Goal: Information Seeking & Learning: Check status

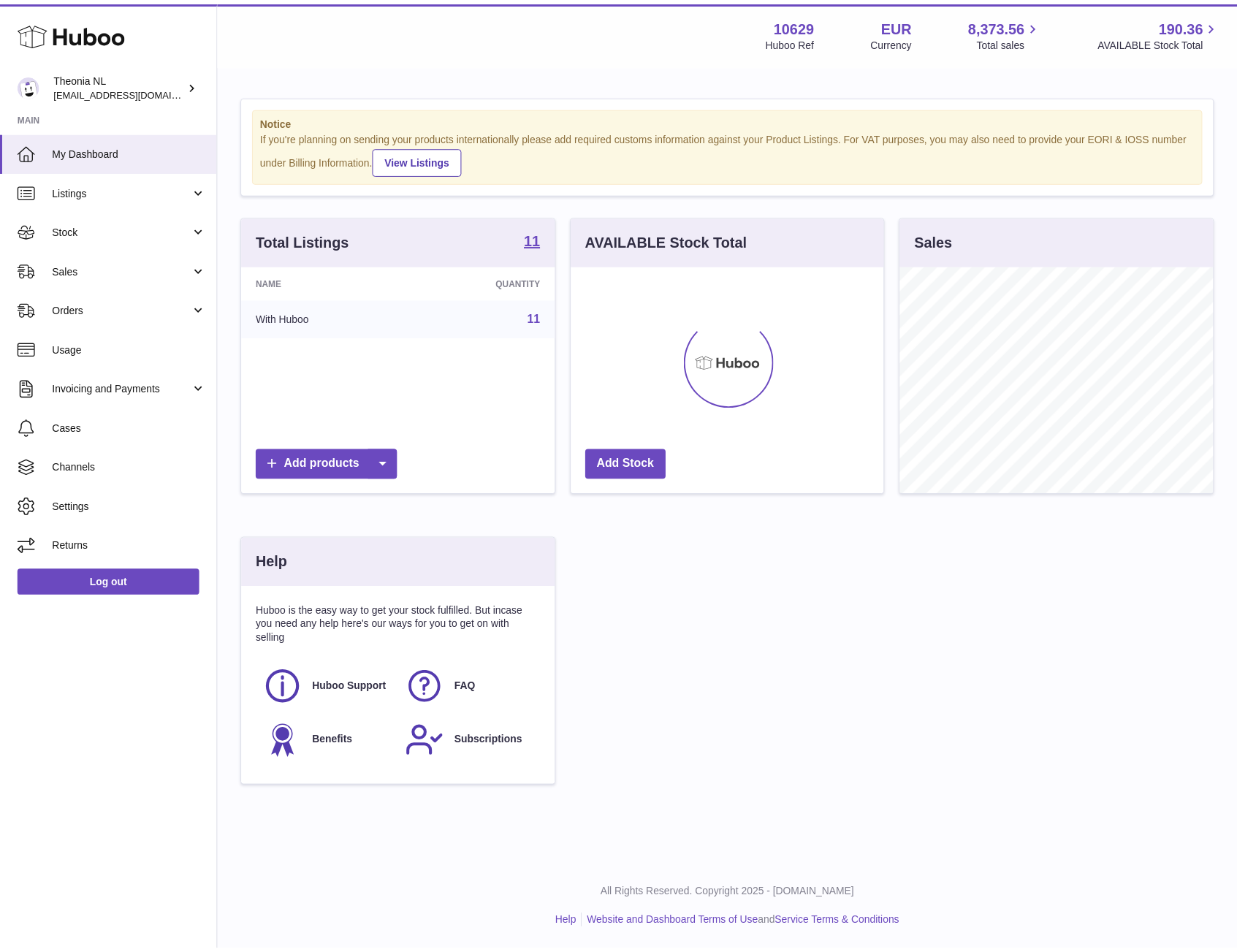
scroll to position [730183, 730091]
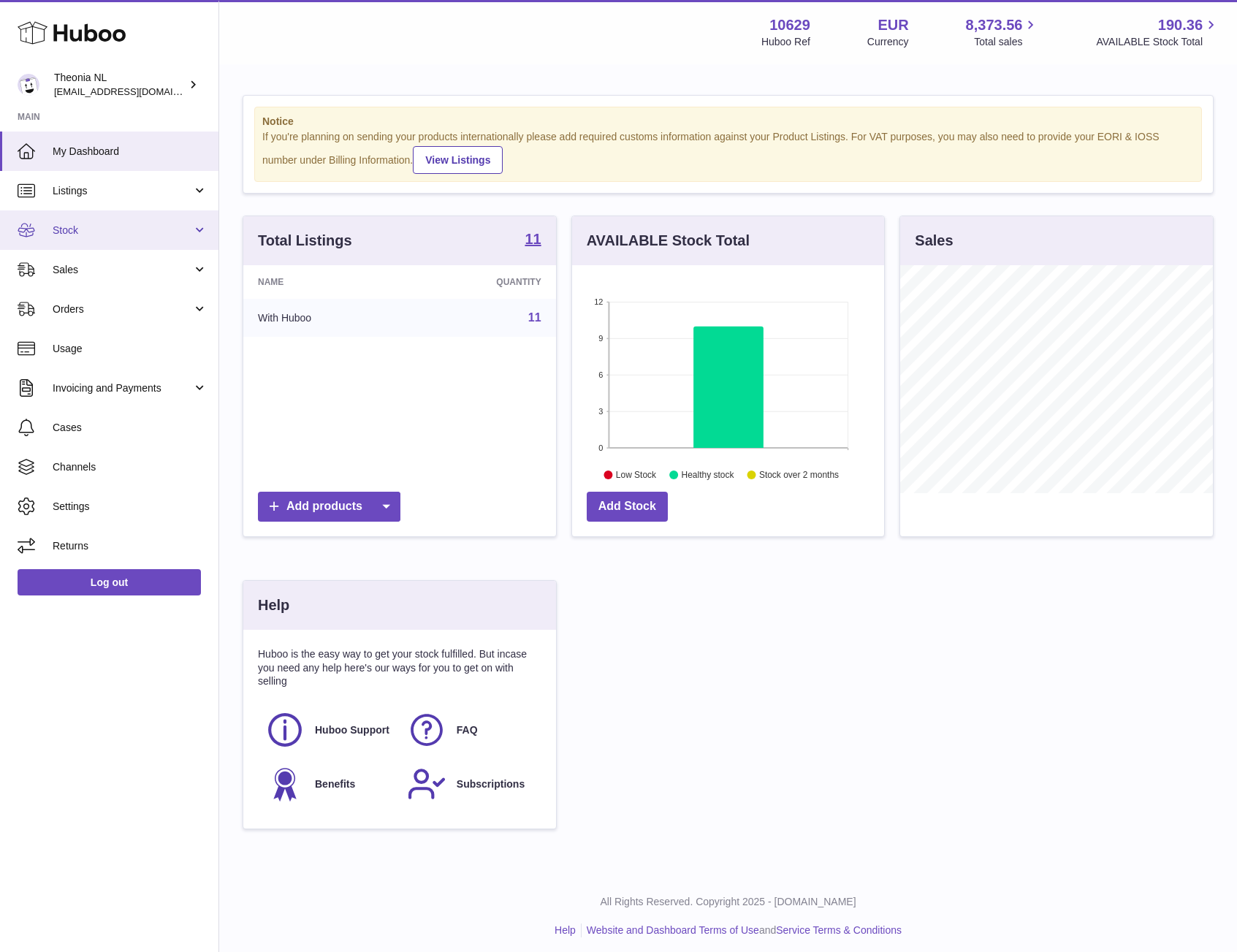
click at [119, 236] on span "Stock" at bounding box center [122, 230] width 139 height 14
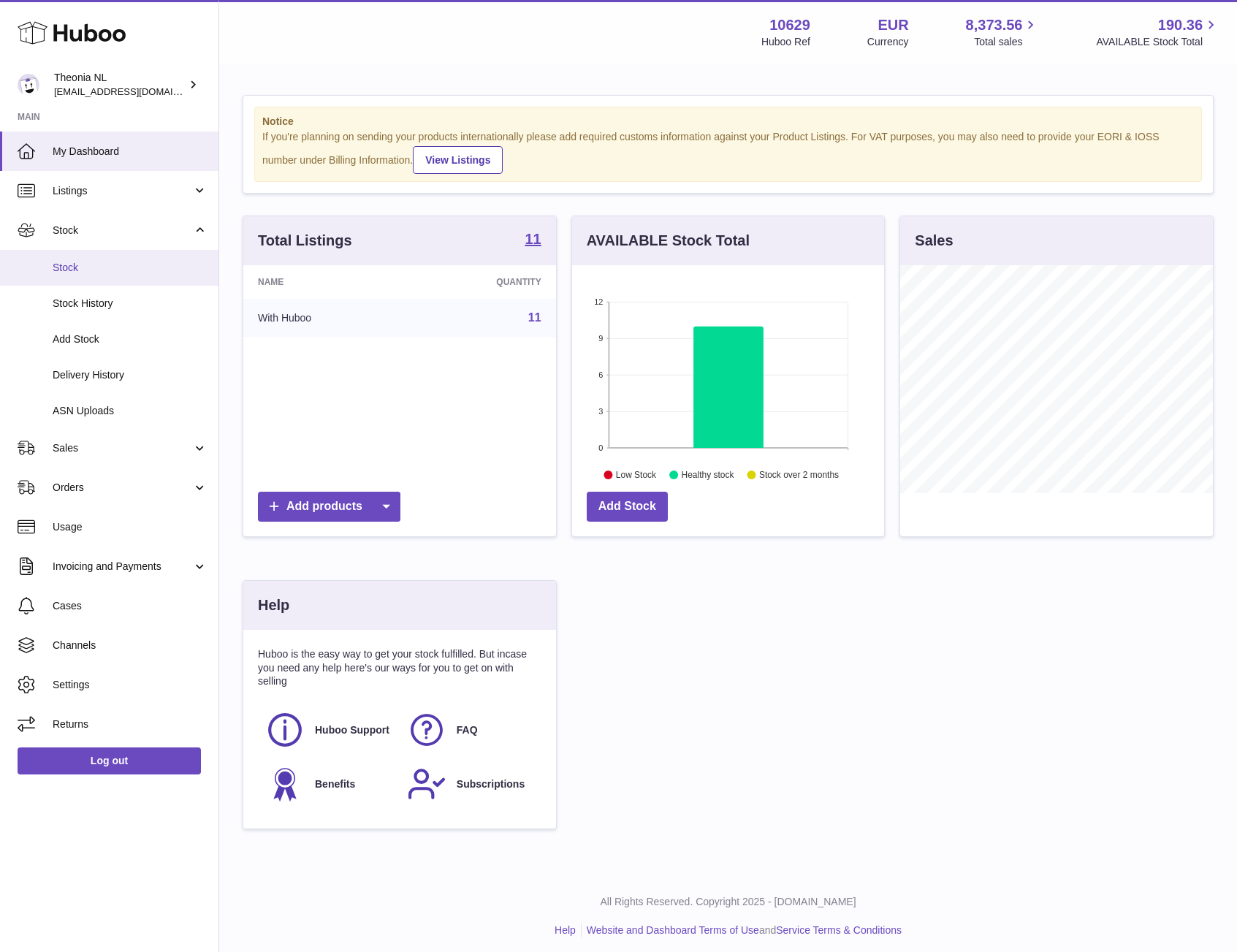
click at [100, 264] on span "Stock" at bounding box center [130, 267] width 155 height 14
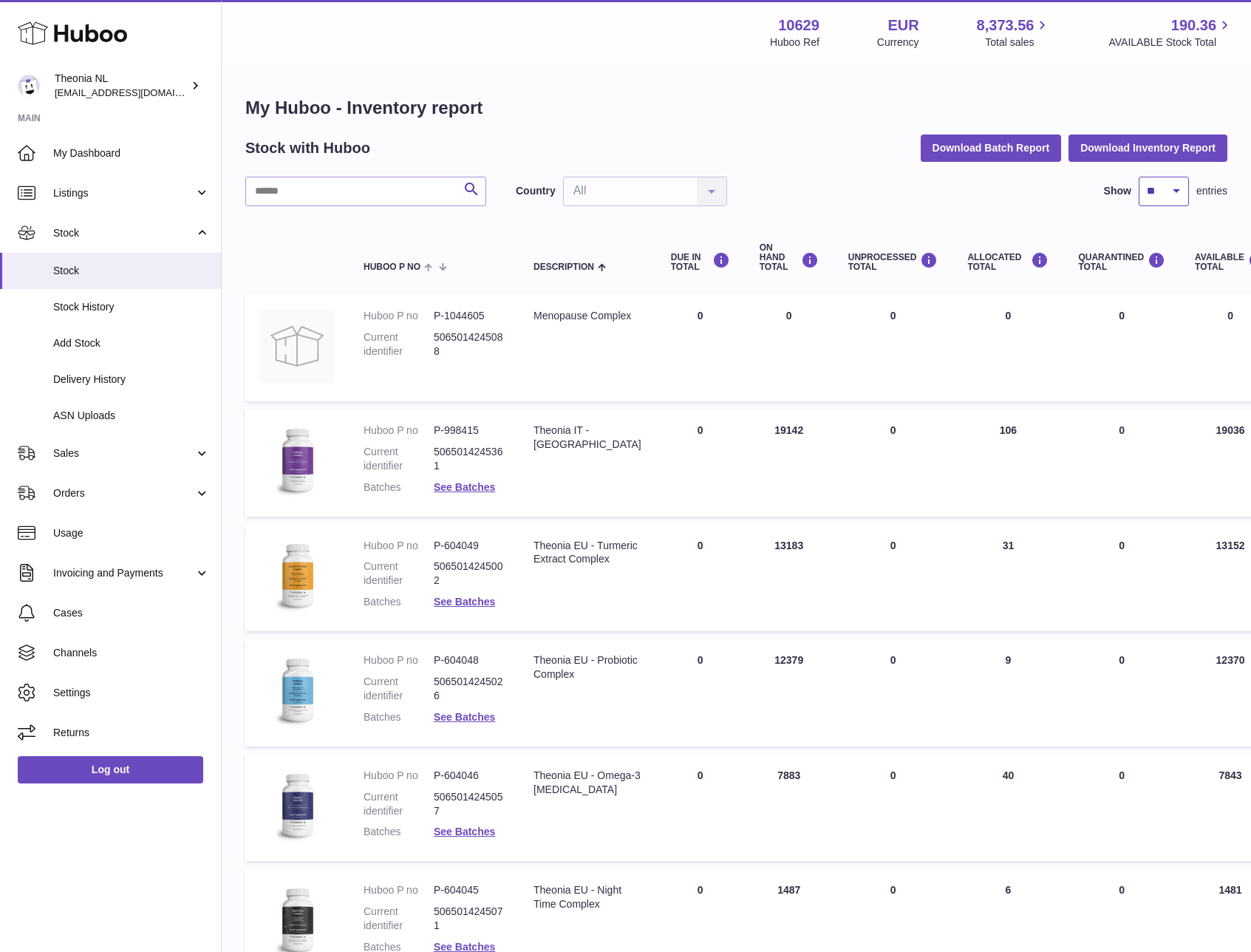
click at [1167, 192] on select "** ** ** ***" at bounding box center [1163, 191] width 51 height 30
select select "***"
click at [1138, 176] on select "** ** ** ***" at bounding box center [1163, 191] width 51 height 30
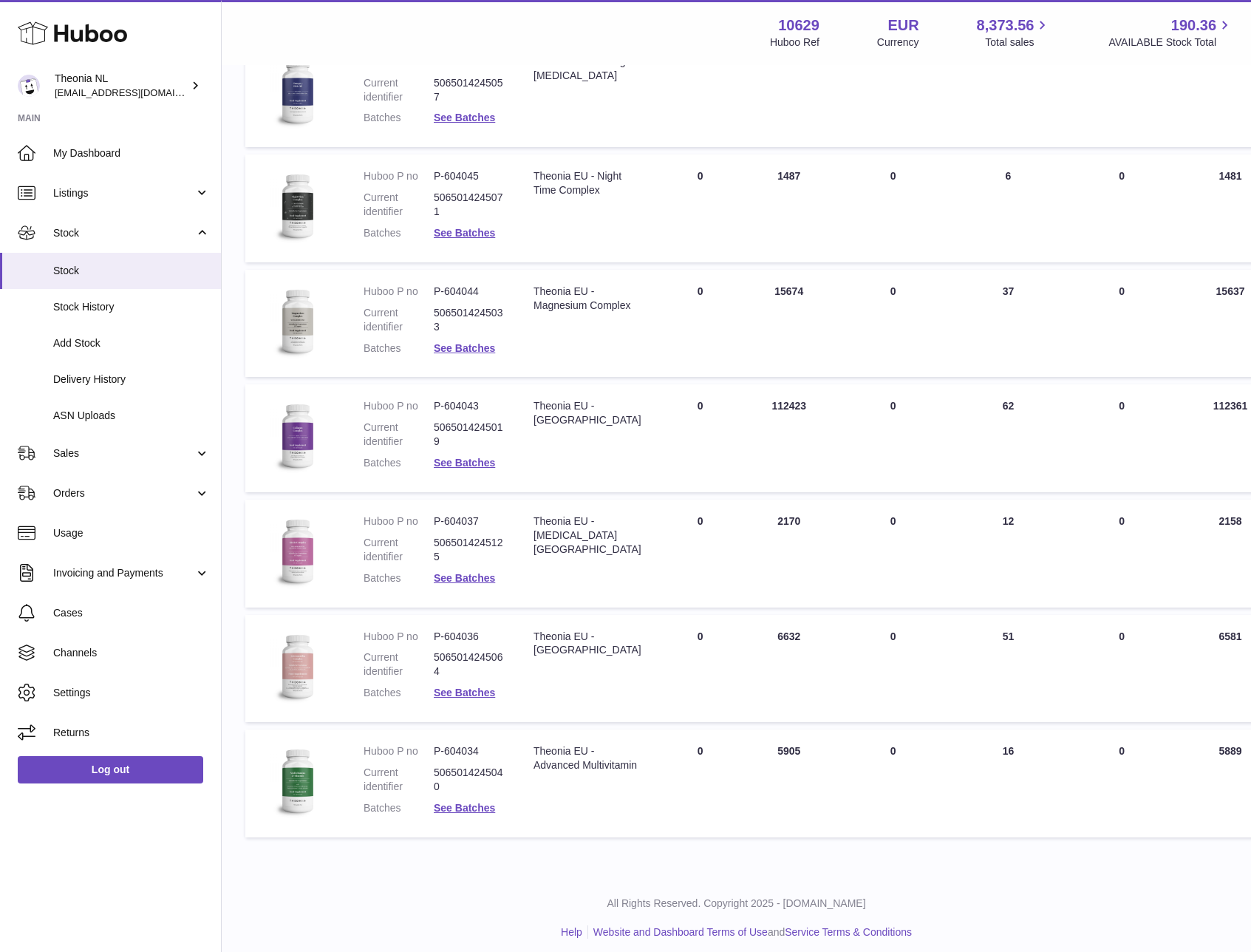
scroll to position [722, 0]
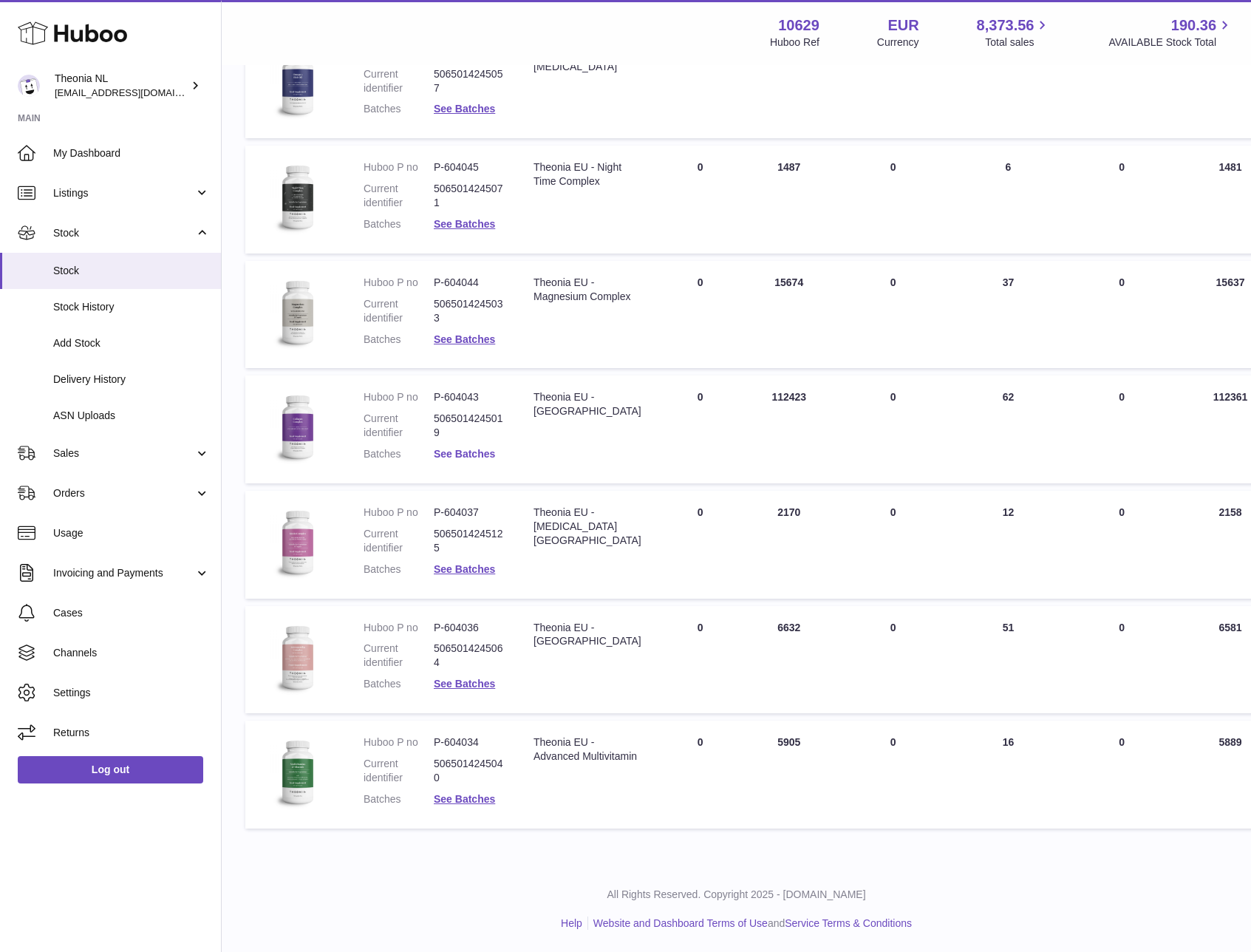
click at [475, 452] on link "See Batches" at bounding box center [465, 454] width 61 height 12
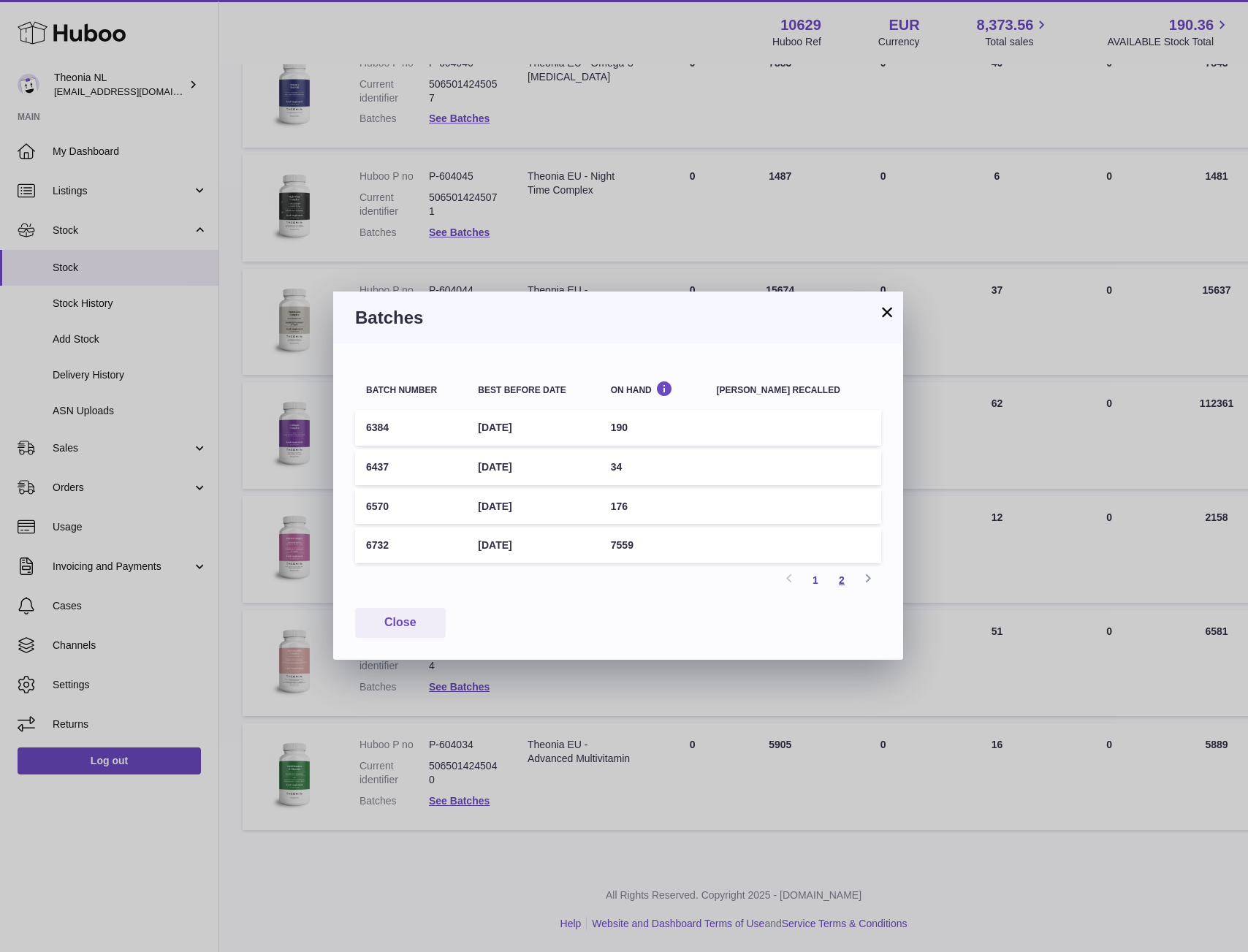
click at [842, 575] on link "2" at bounding box center [841, 580] width 26 height 26
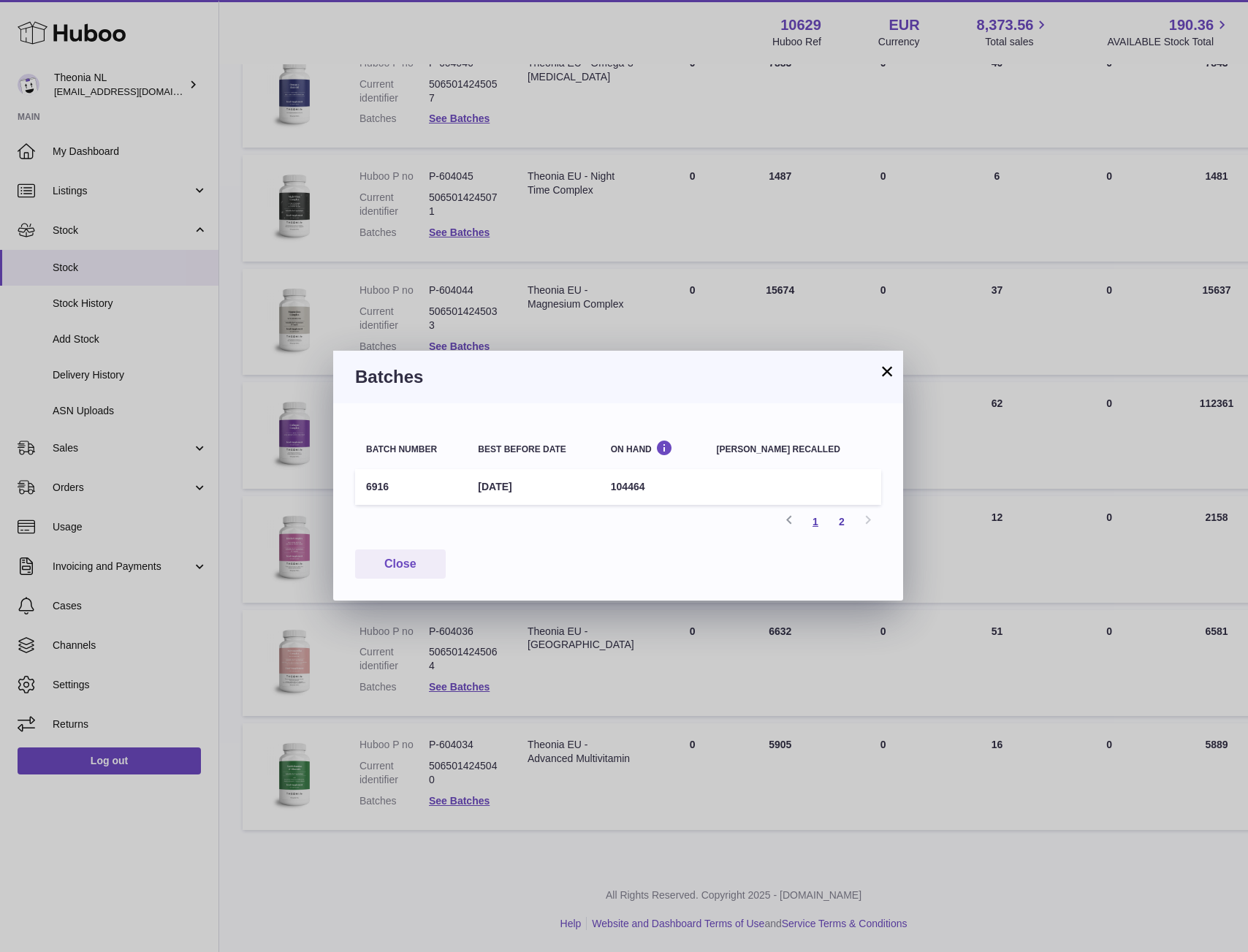
click at [810, 525] on link "1" at bounding box center [815, 521] width 26 height 26
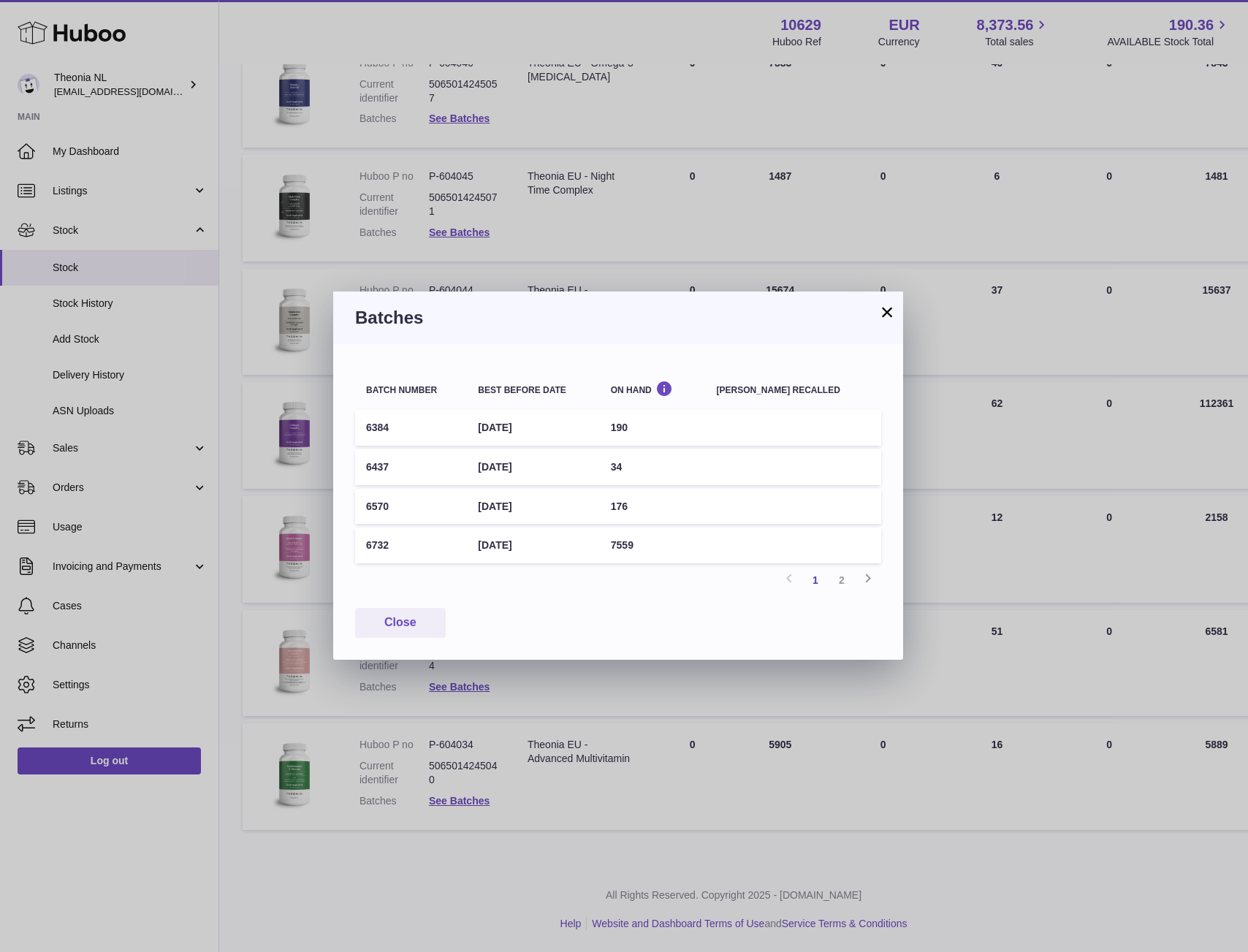
click at [380, 547] on td "6732" at bounding box center [410, 545] width 112 height 36
copy td "6732"
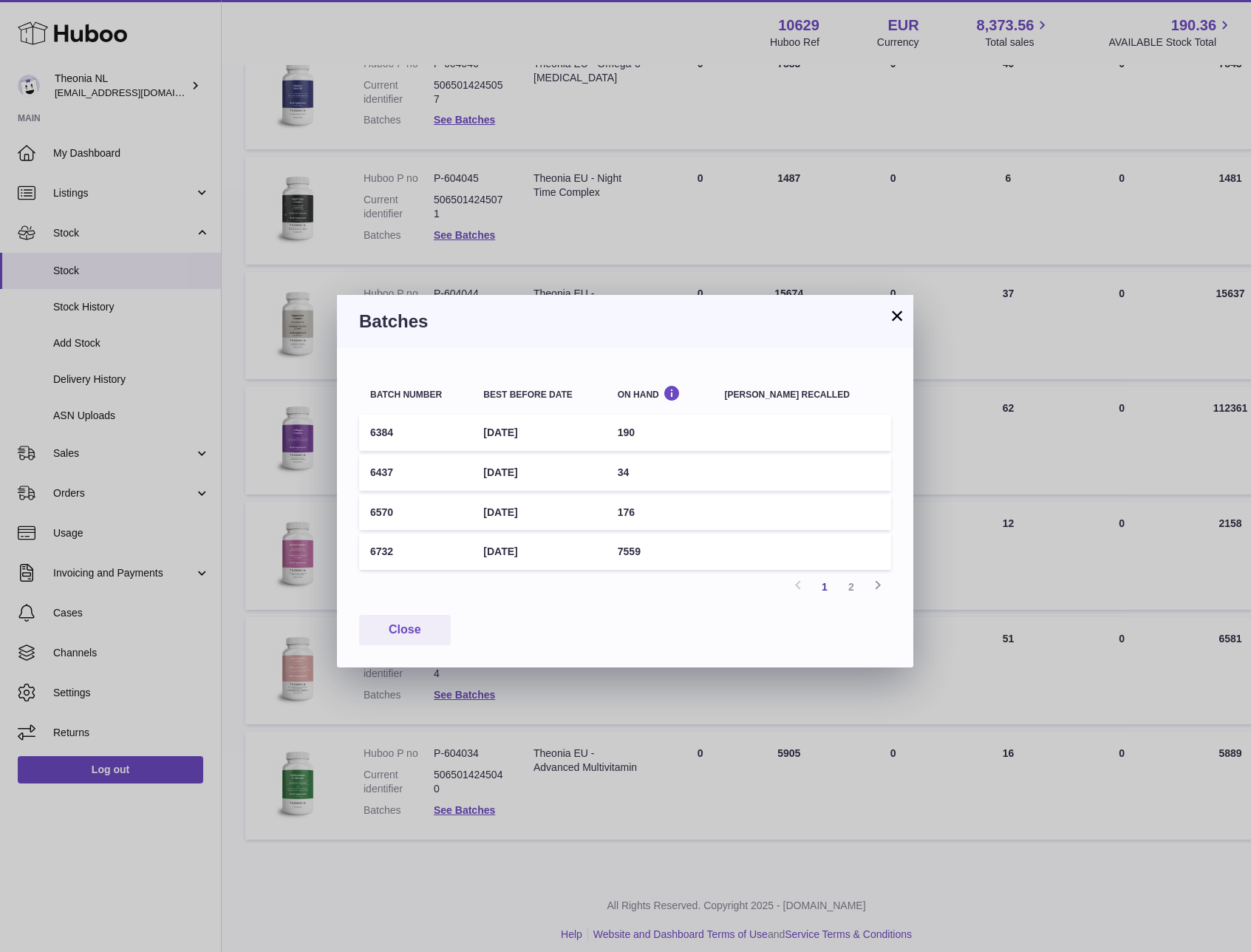
click at [445, 255] on div "× Batches Batch number Best before date On Hand Batch recalled 6384 30th Sep 20…" at bounding box center [625, 476] width 1251 height 952
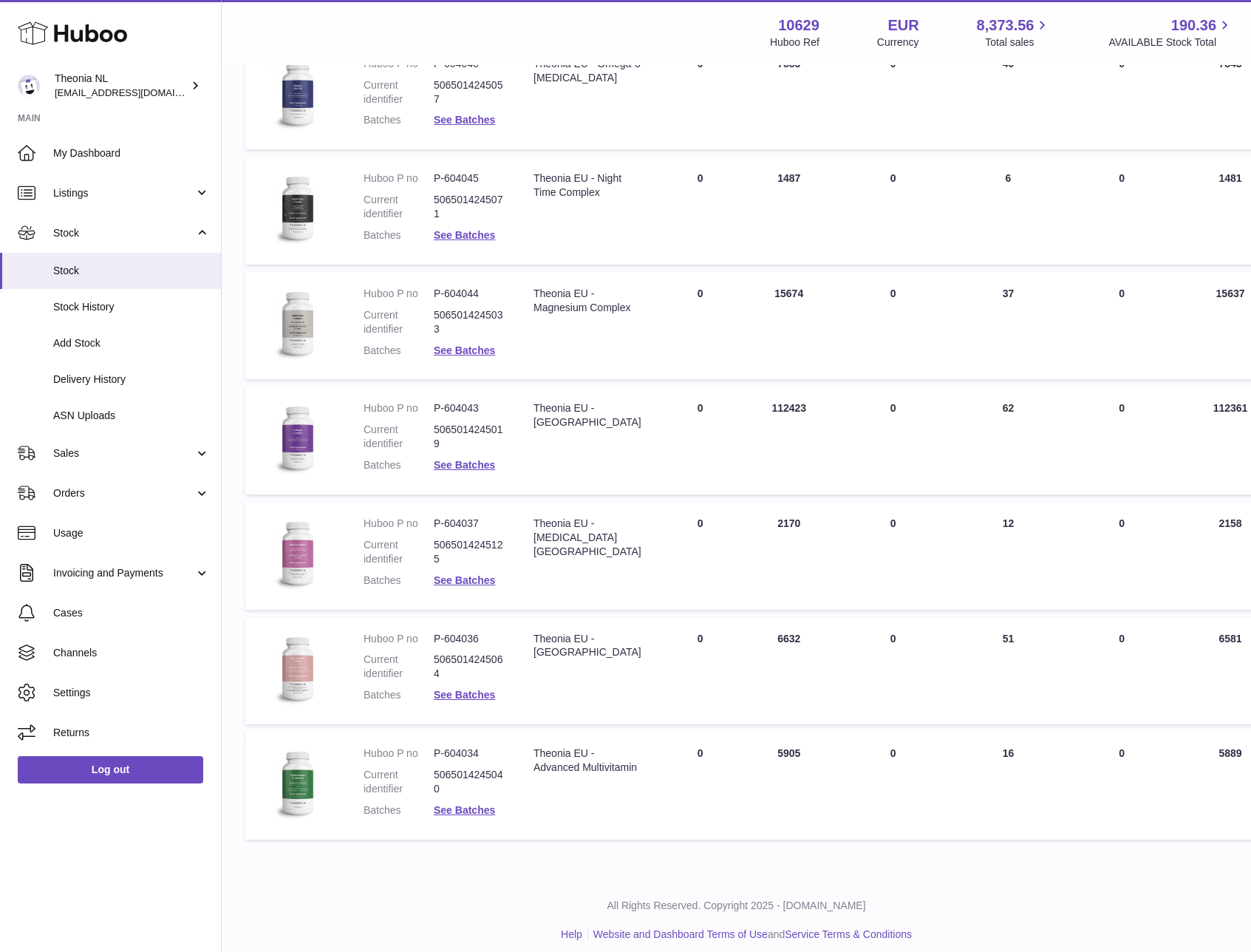
click at [458, 404] on dd "P-604043" at bounding box center [469, 408] width 70 height 14
copy dl "P-604043"
click at [492, 692] on link "See Batches" at bounding box center [465, 694] width 61 height 12
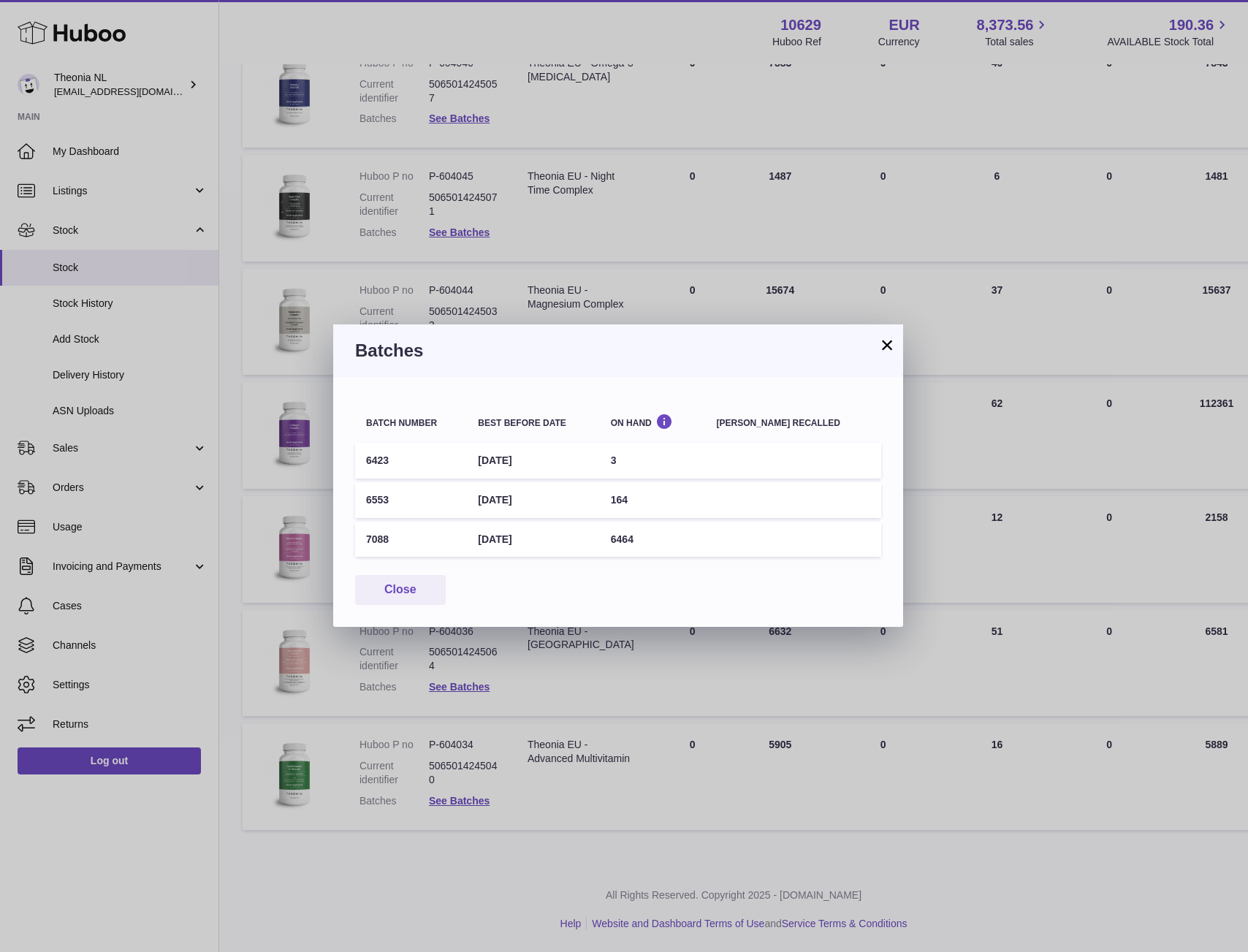
click at [391, 542] on td "7088" at bounding box center [410, 539] width 112 height 36
click at [378, 538] on td "7088" at bounding box center [410, 539] width 112 height 36
copy td "7088"
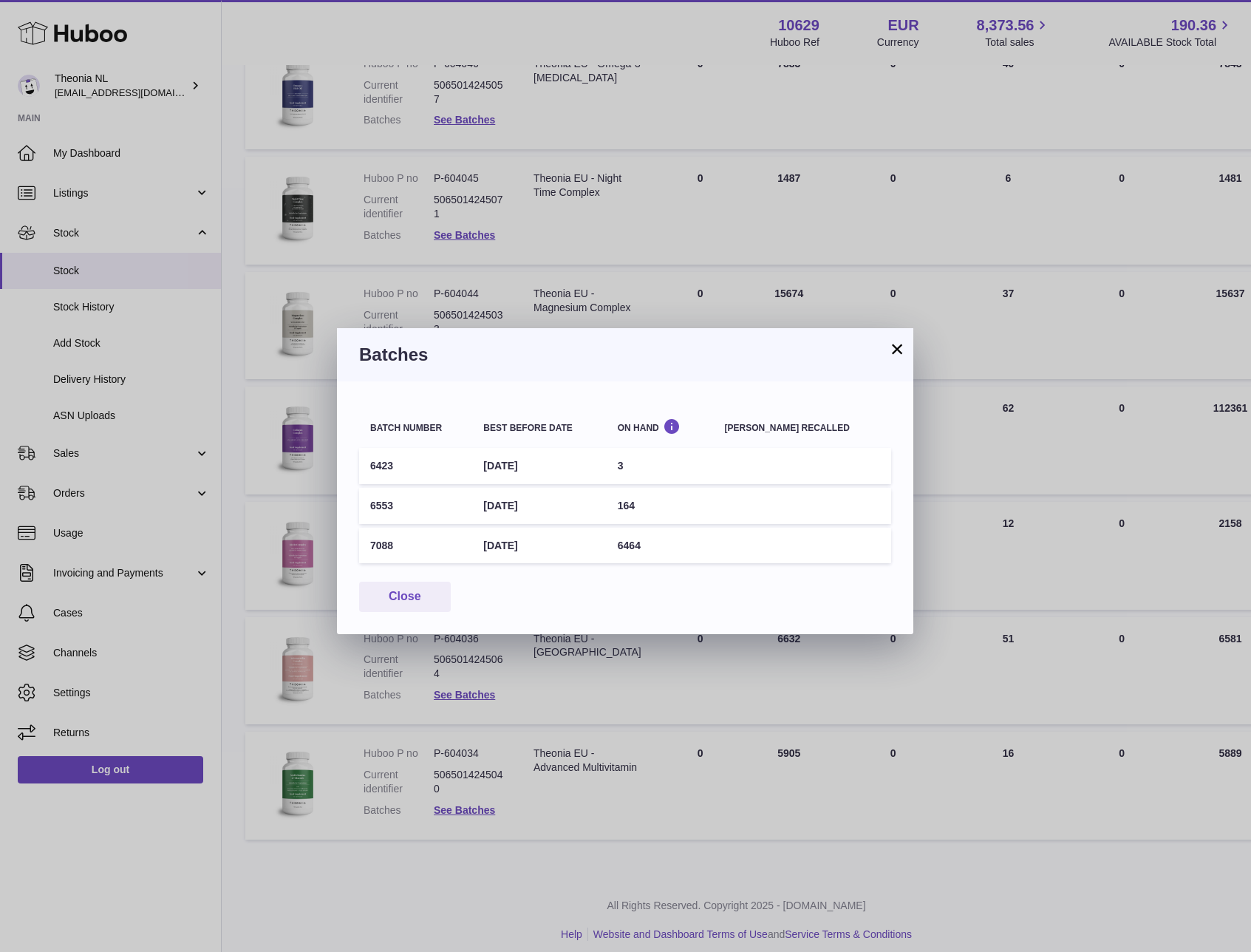
drag, startPoint x: 981, startPoint y: 554, endPoint x: 930, endPoint y: 553, distance: 51.0
click at [981, 554] on div "× Batches Batch number Best before date On Hand Batch recalled 6423 31st Oct 20…" at bounding box center [625, 476] width 1251 height 952
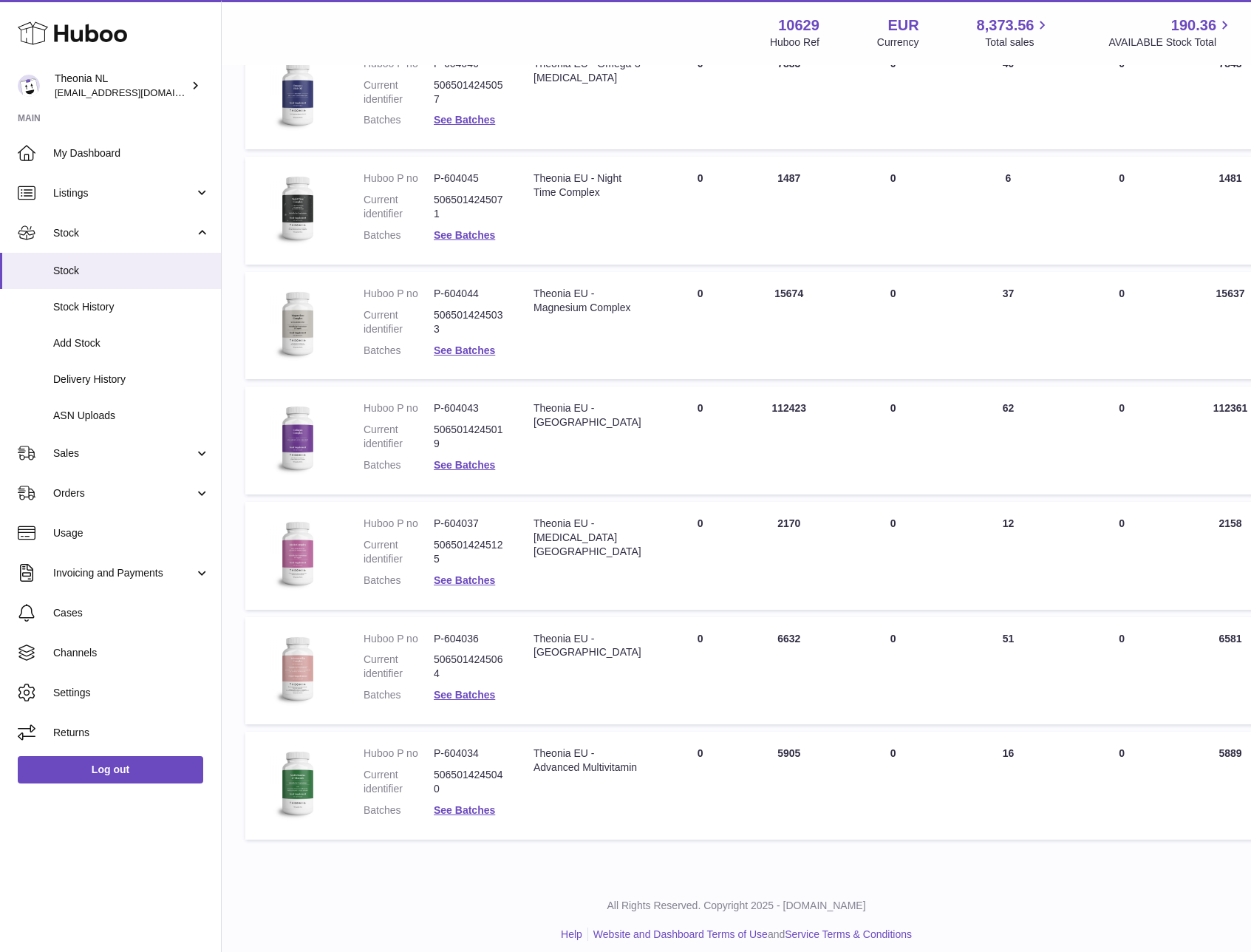
click at [457, 646] on dl "Huboo P no P-604036 Current identifier 5065014245064 Batches See Batches" at bounding box center [434, 671] width 141 height 78
click at [463, 635] on dd "P-604036" at bounding box center [469, 639] width 70 height 14
copy dl "P-604036"
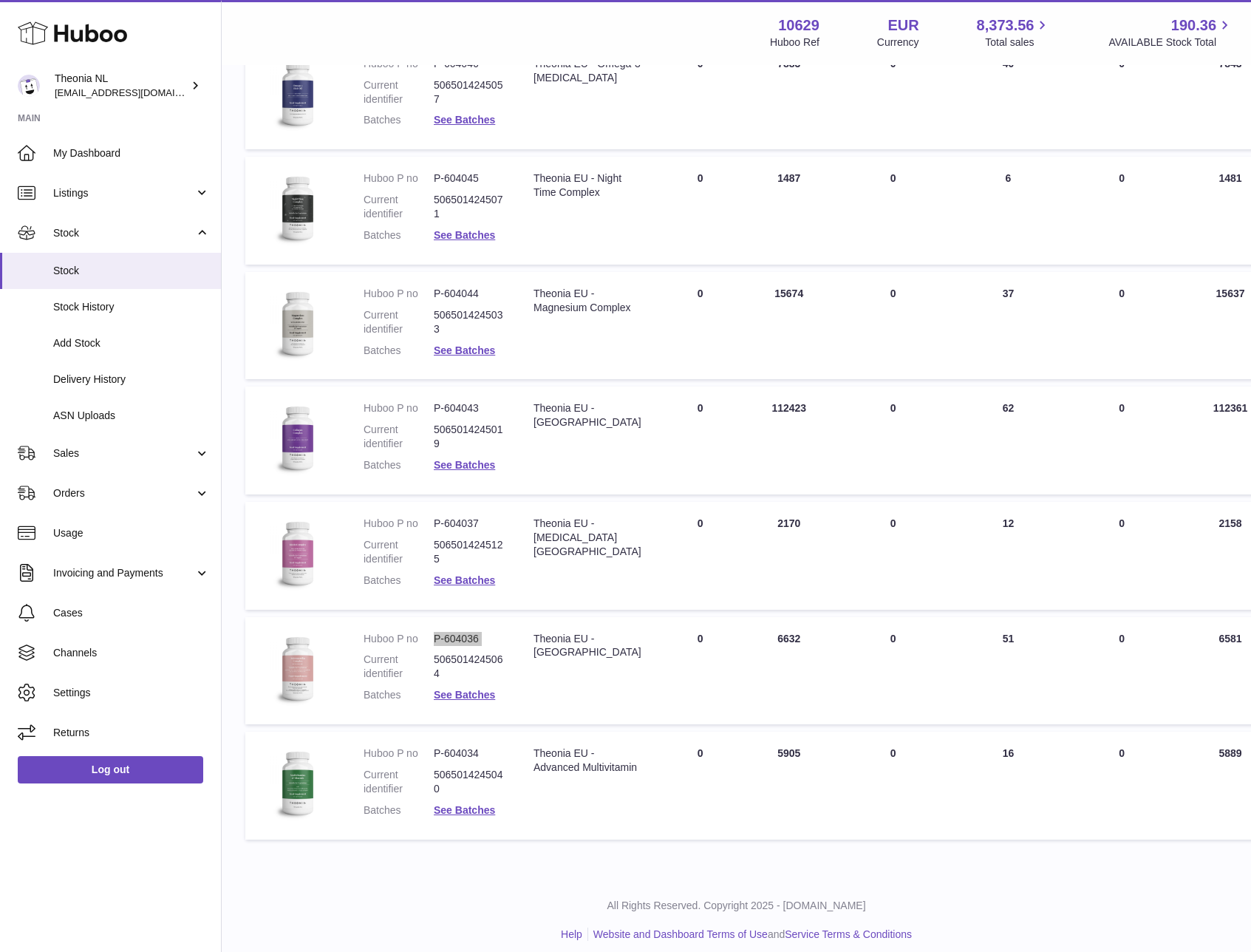
scroll to position [708, 0]
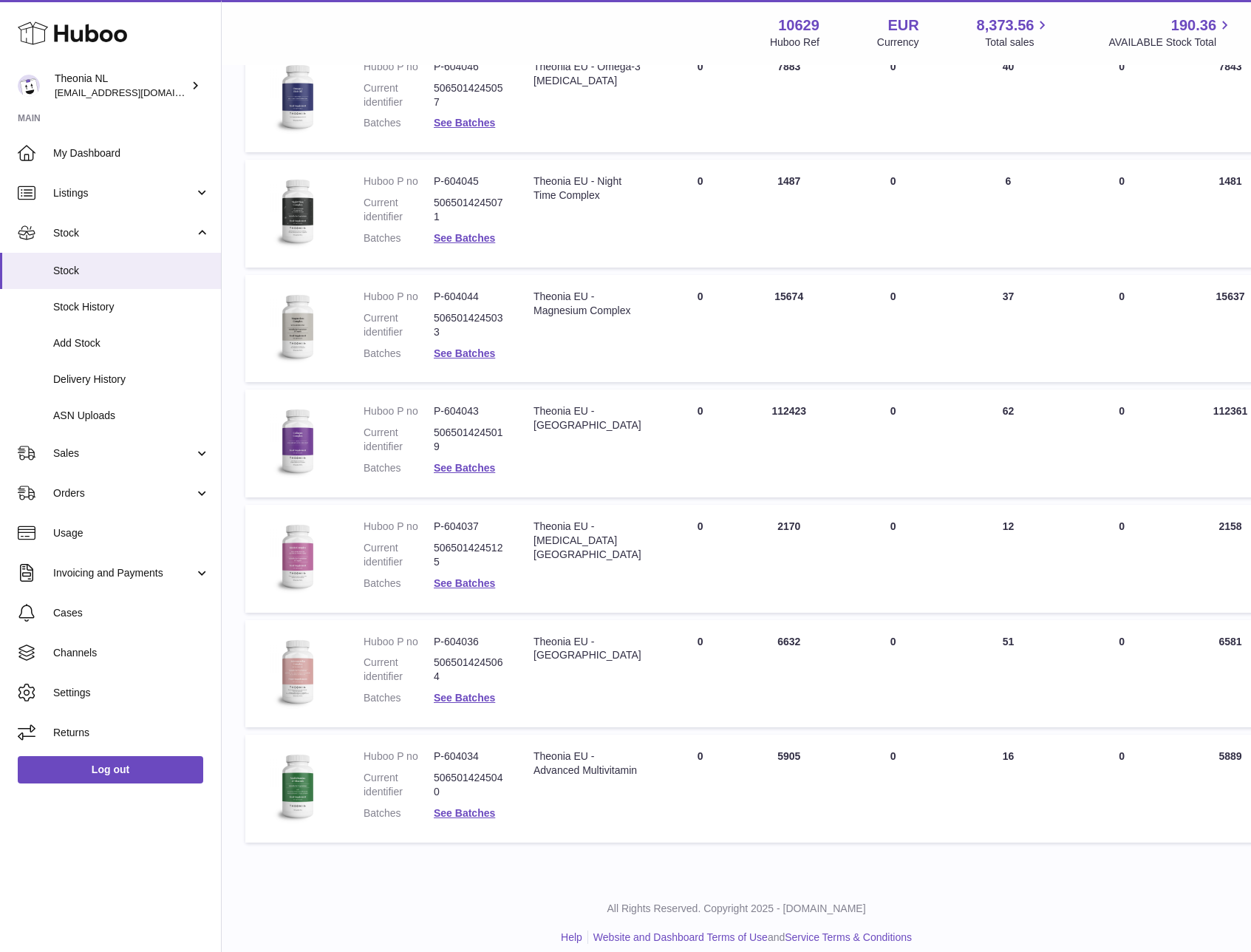
click at [468, 293] on dd "P-604044" at bounding box center [469, 296] width 70 height 14
copy dl "P-604044"
click at [469, 351] on link "See Batches" at bounding box center [465, 354] width 61 height 12
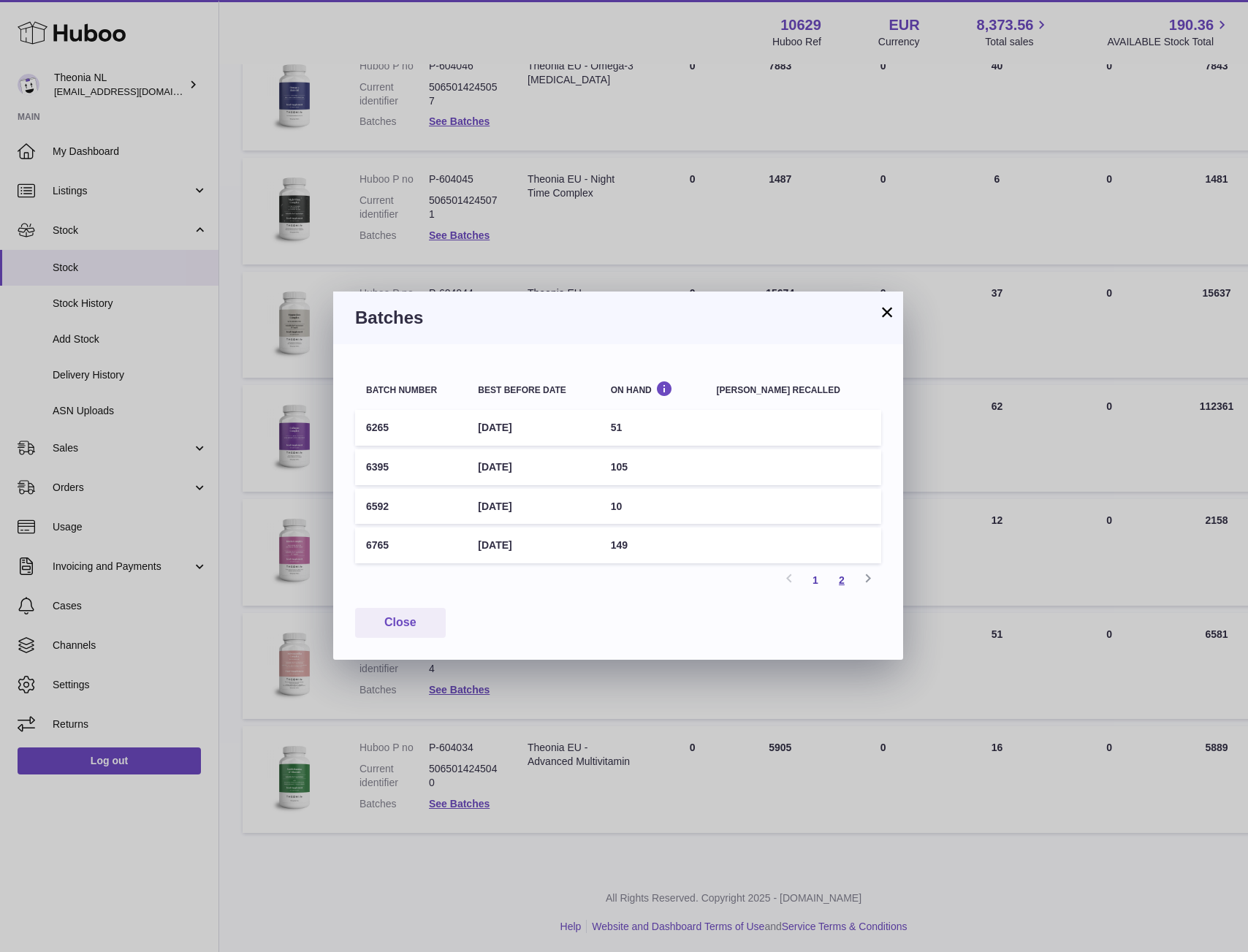
click at [840, 583] on link "2" at bounding box center [841, 580] width 26 height 26
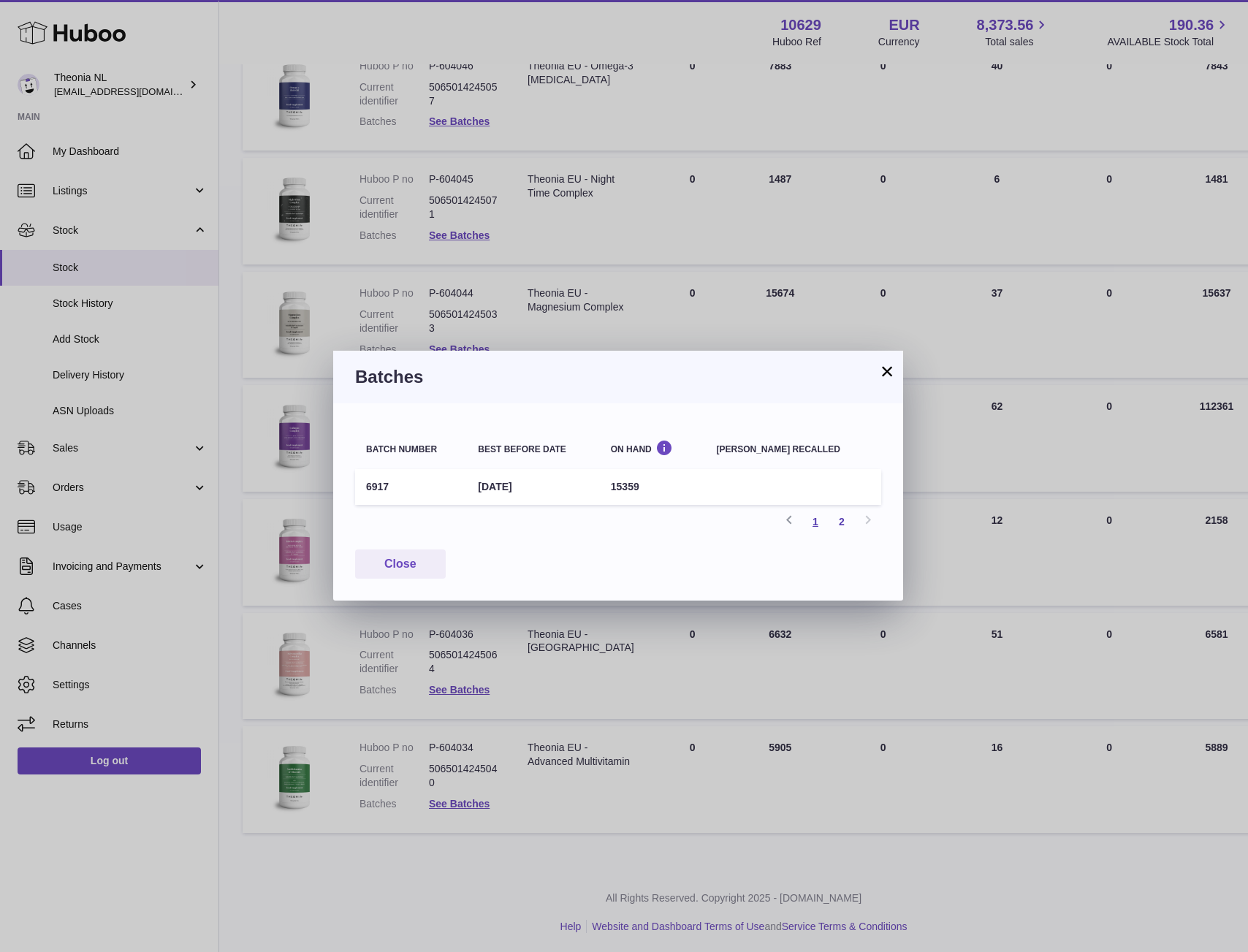
click at [814, 523] on link "1" at bounding box center [815, 521] width 26 height 26
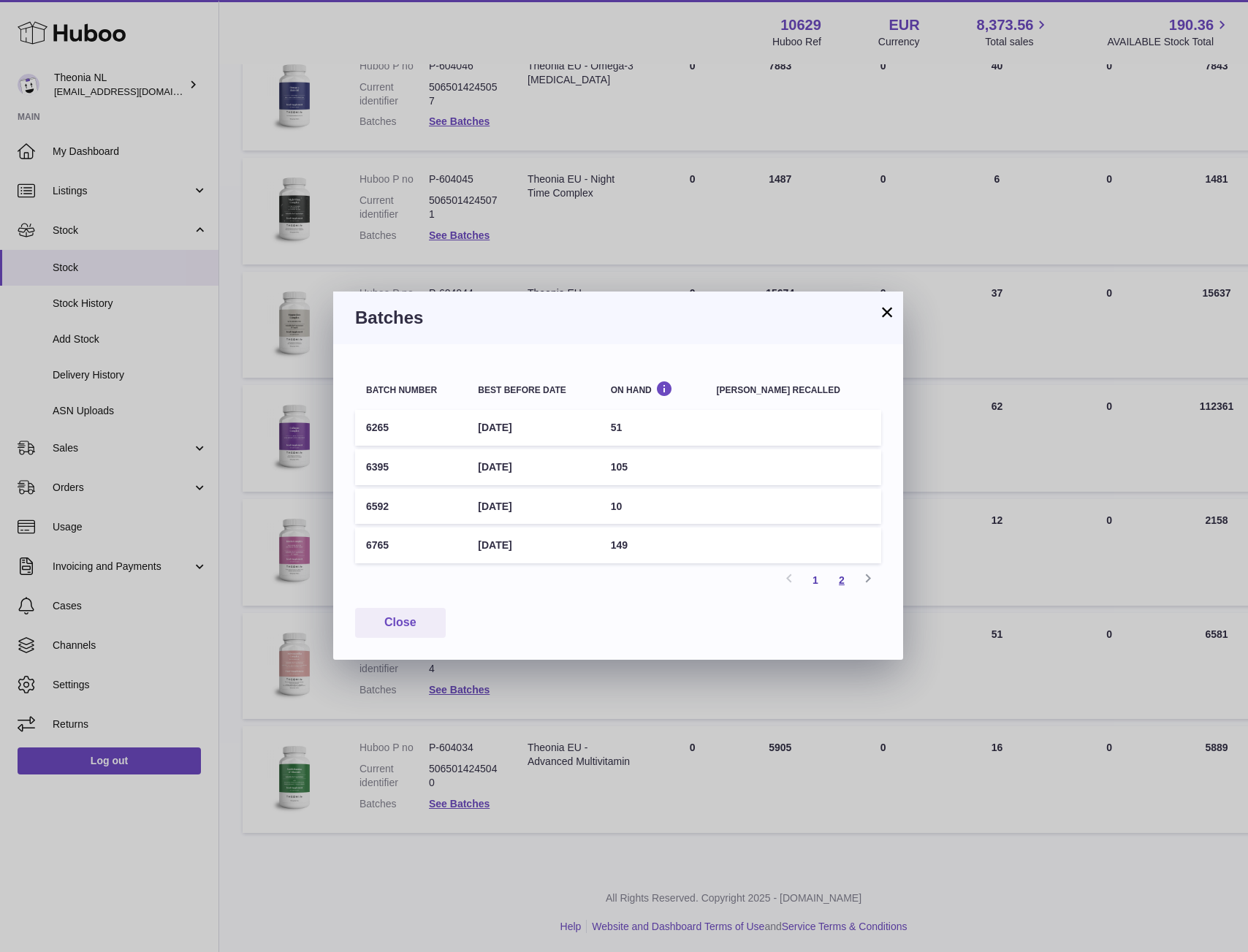
click at [836, 579] on link "2" at bounding box center [841, 580] width 26 height 26
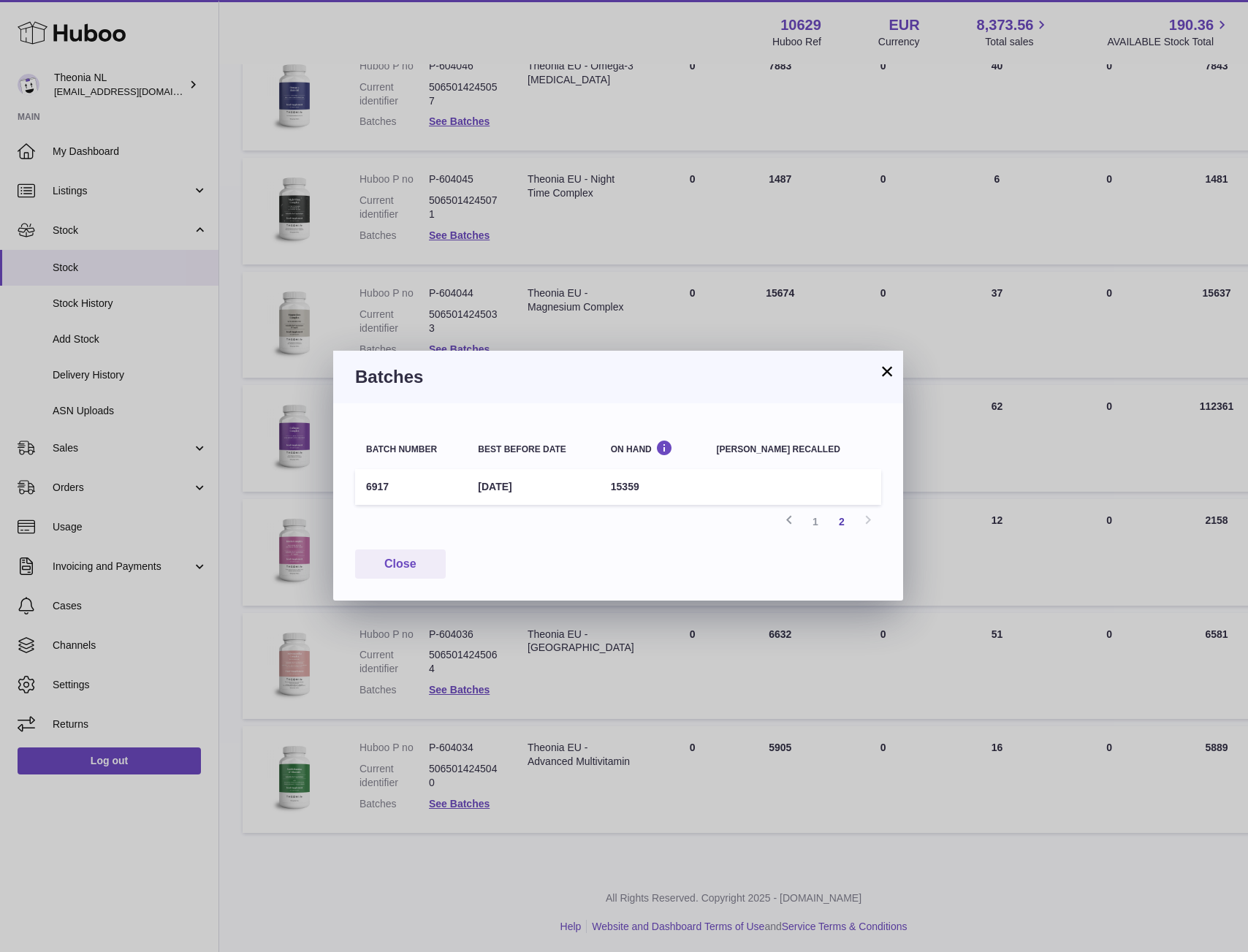
click at [372, 484] on td "6917" at bounding box center [410, 487] width 112 height 36
copy td "6917"
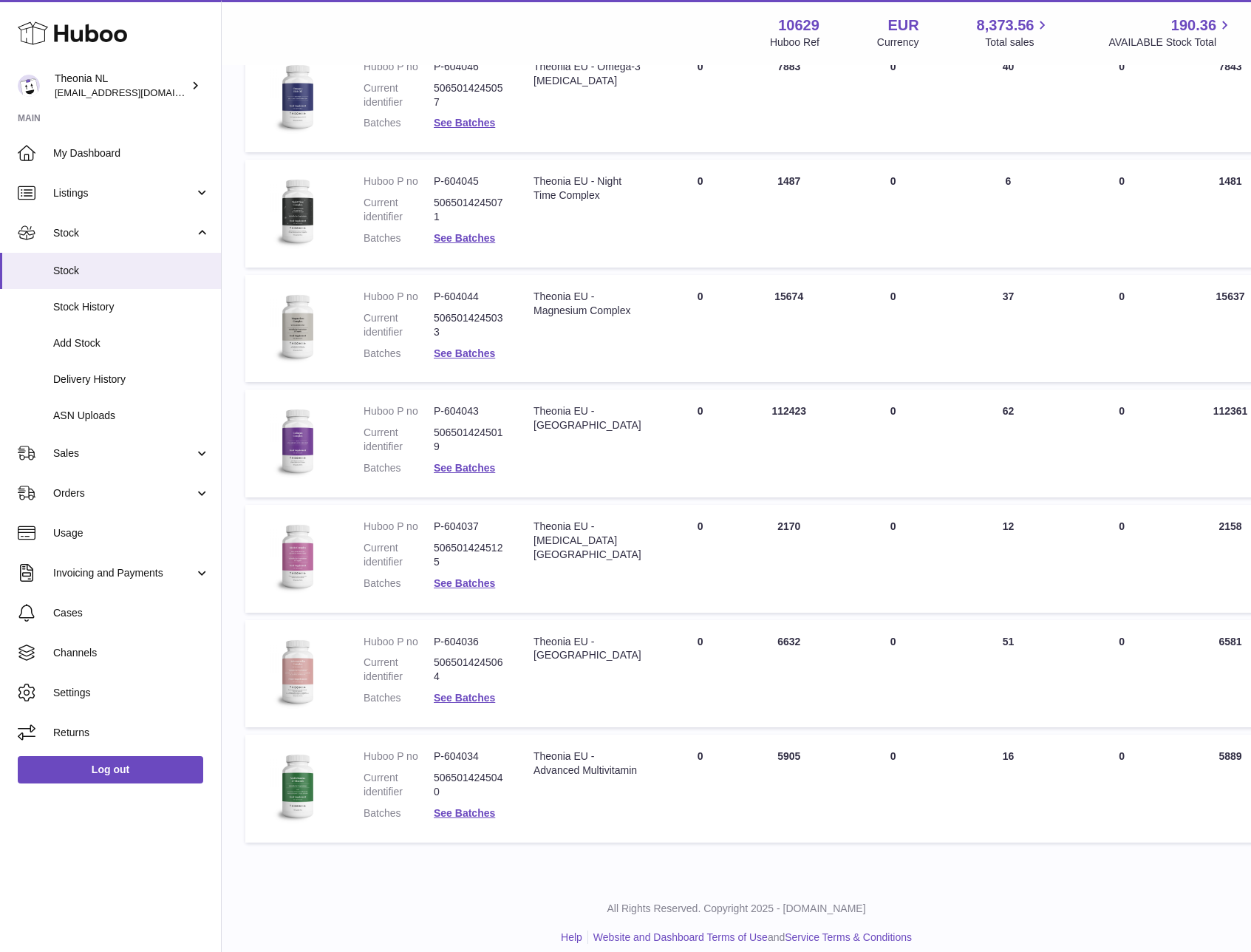
click at [991, 394] on div at bounding box center [625, 476] width 1251 height 952
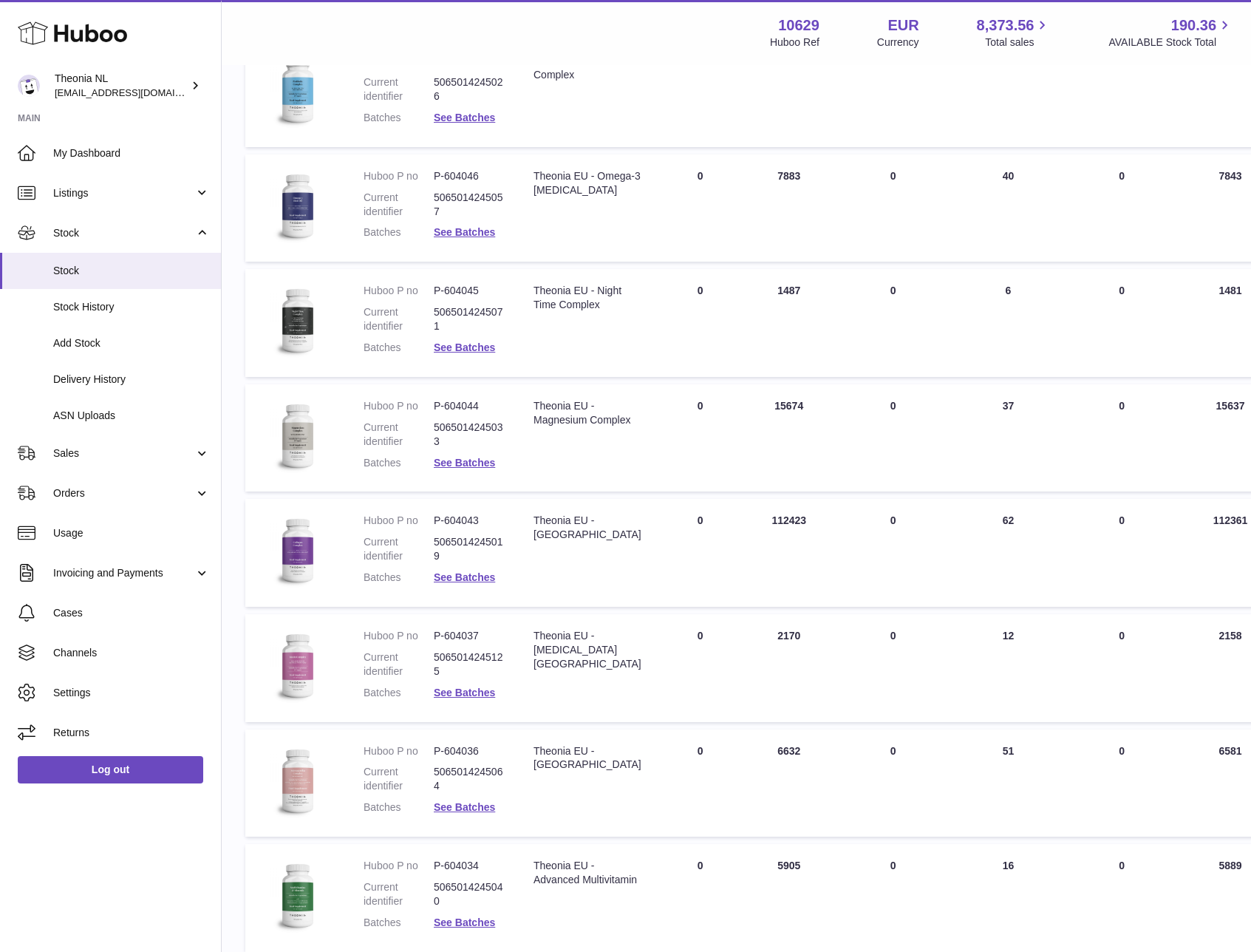
scroll to position [535, 0]
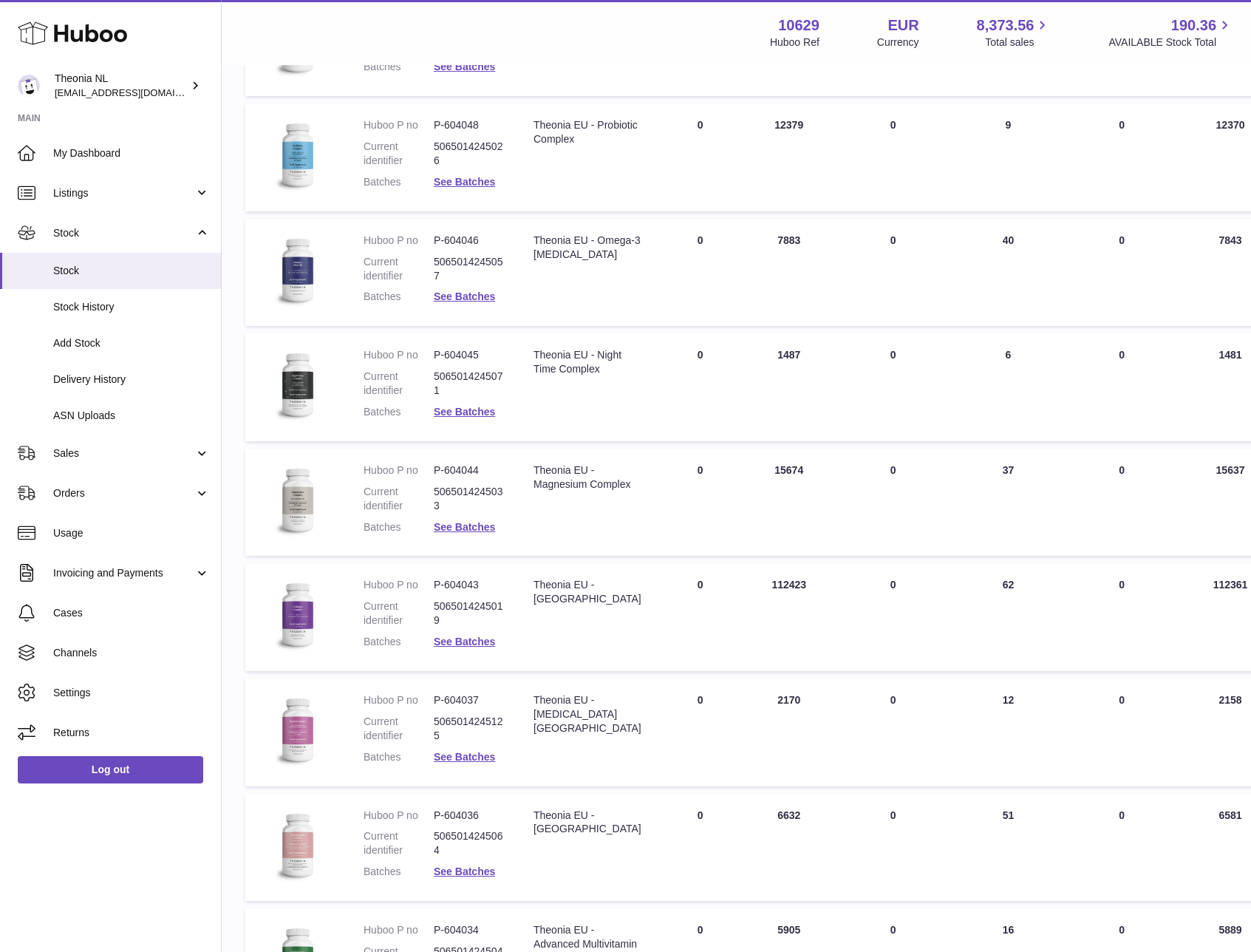
click at [461, 245] on dd "P-604046" at bounding box center [469, 241] width 70 height 14
click at [462, 241] on dd "P-604046" at bounding box center [469, 241] width 70 height 14
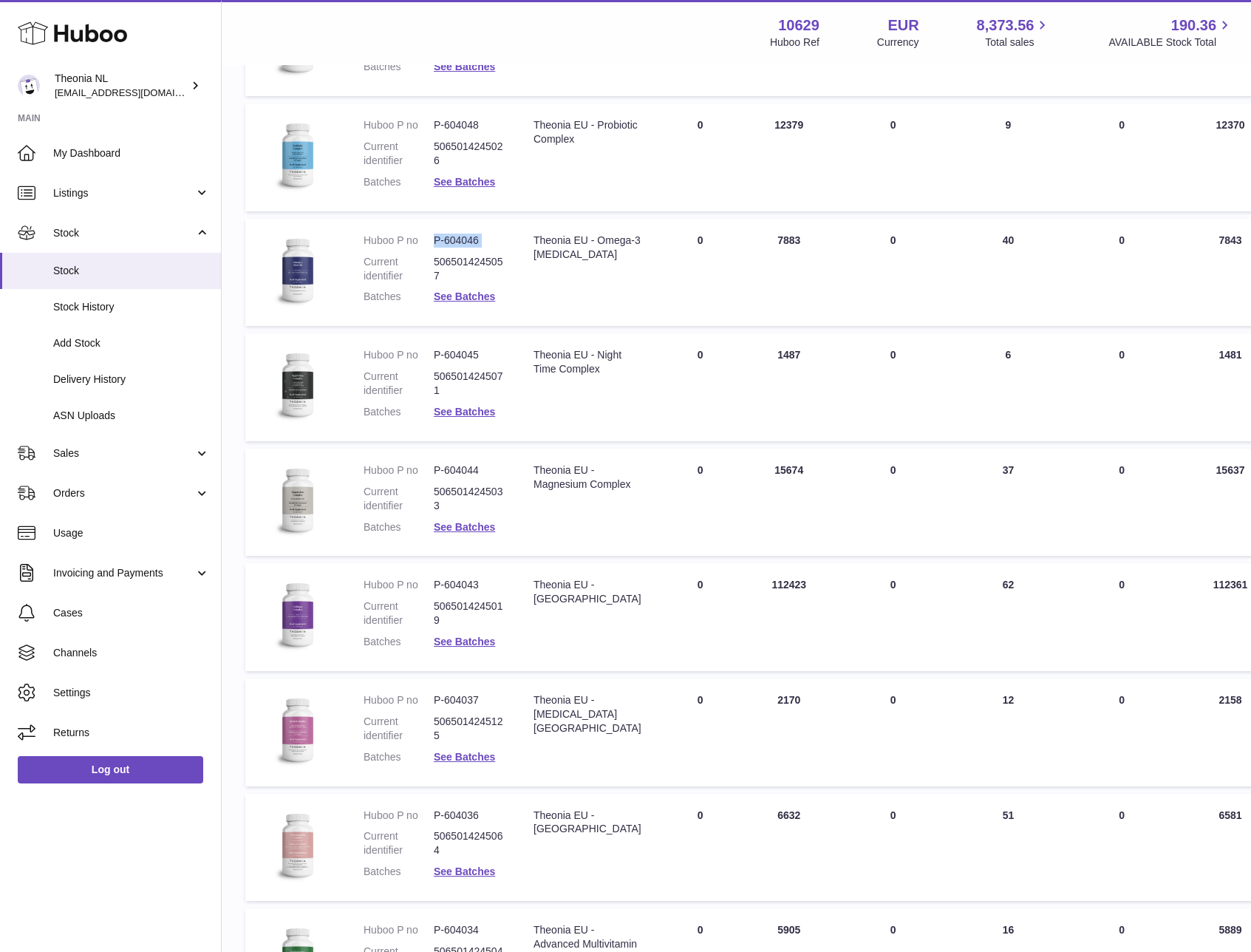
copy dl "P-604046"
click at [481, 295] on link "See Batches" at bounding box center [465, 296] width 61 height 12
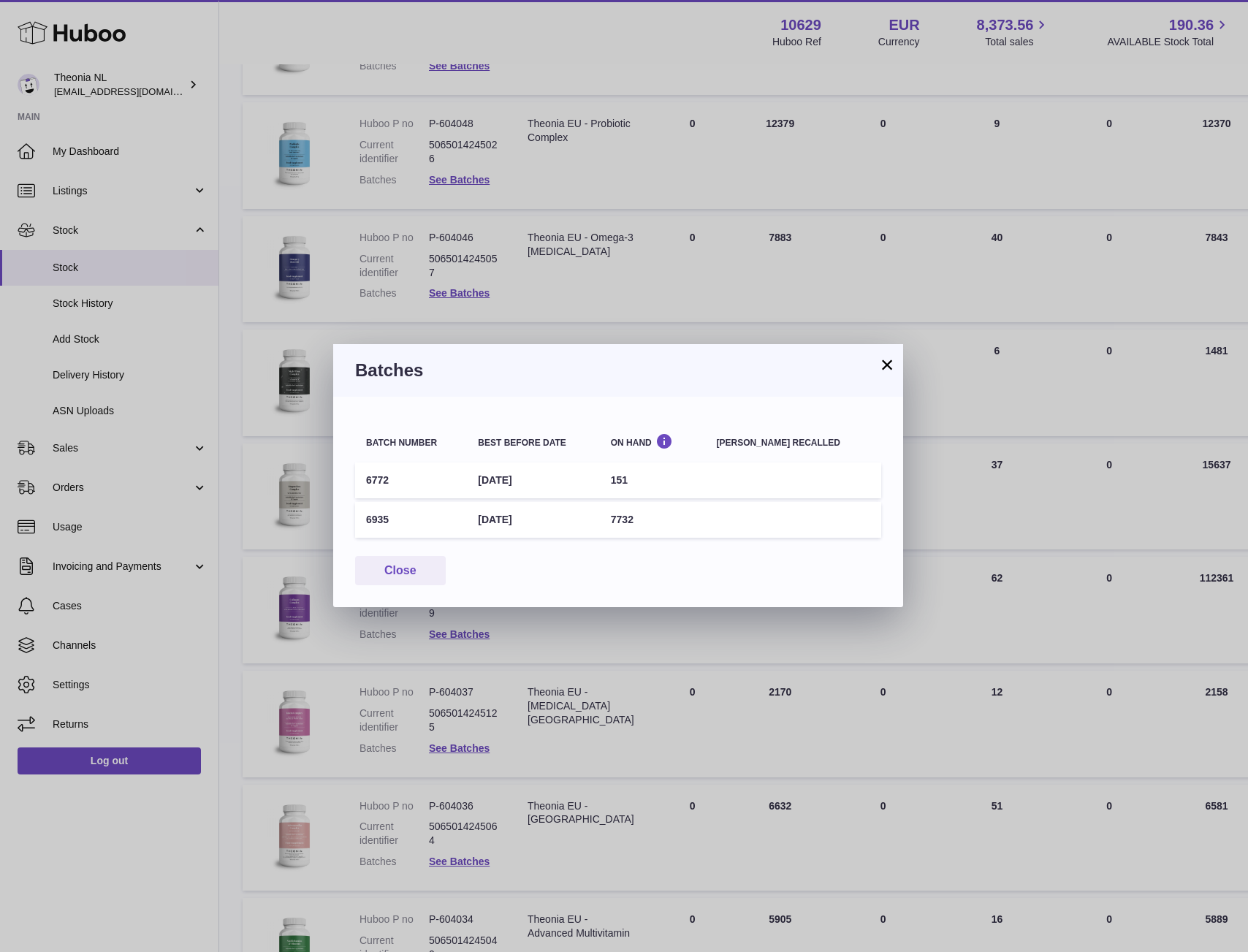
drag, startPoint x: 442, startPoint y: 529, endPoint x: 405, endPoint y: 522, distance: 37.7
click at [441, 527] on td "6935" at bounding box center [410, 519] width 112 height 36
click at [377, 516] on td "6935" at bounding box center [410, 519] width 112 height 36
copy td "6935"
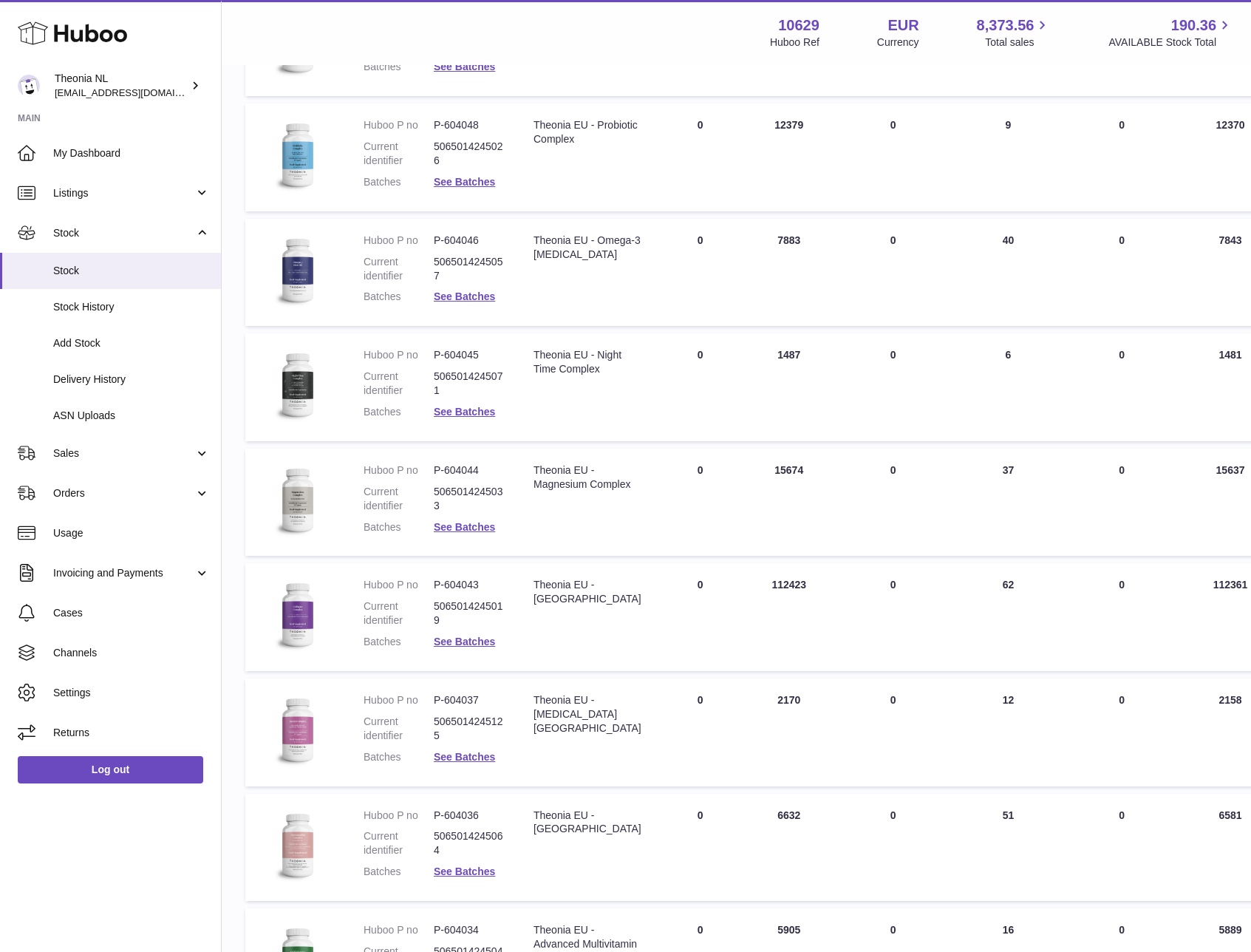
click at [653, 293] on div at bounding box center [625, 476] width 1251 height 952
click at [467, 644] on link "See Batches" at bounding box center [465, 641] width 61 height 12
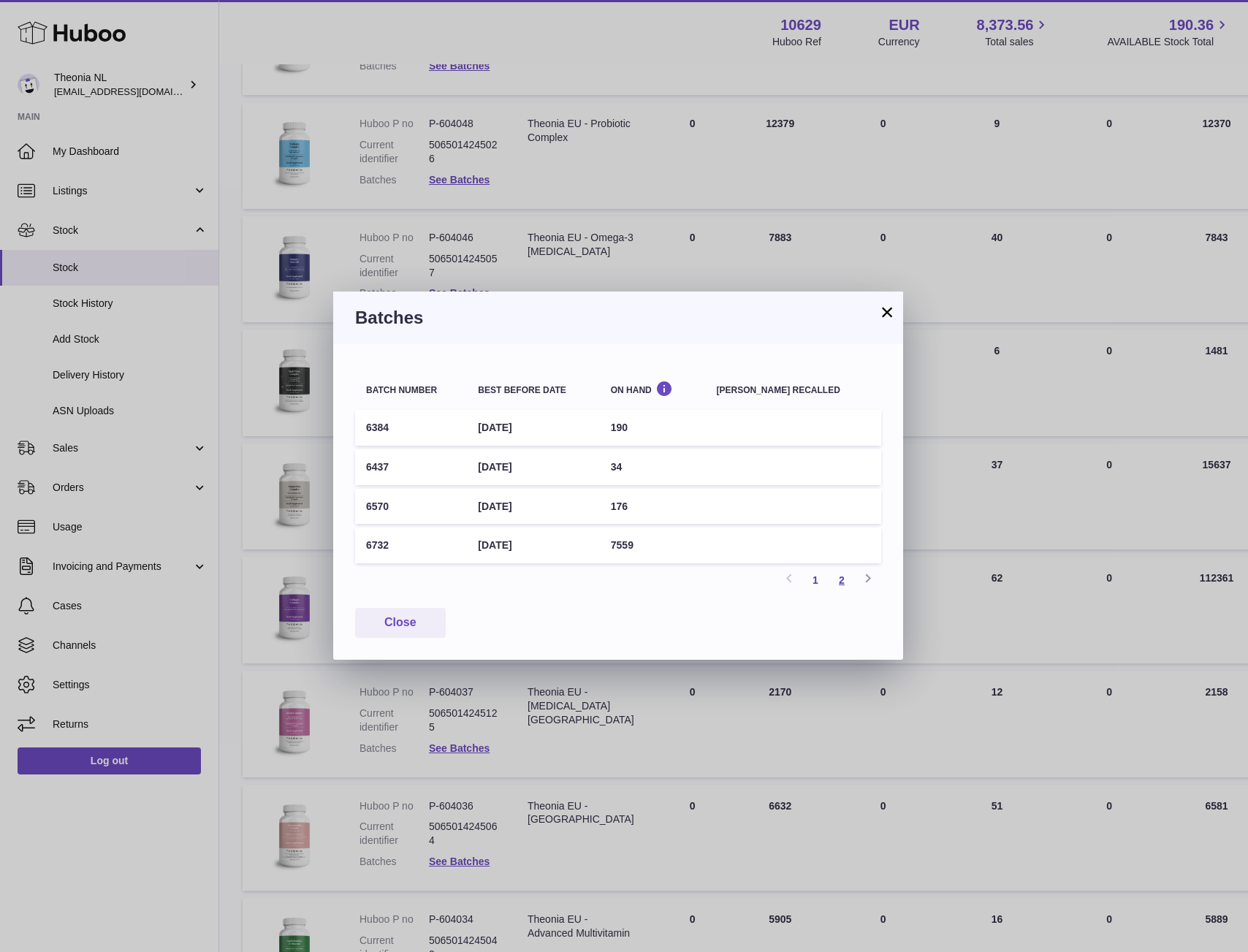
click at [839, 583] on link "2" at bounding box center [841, 580] width 26 height 26
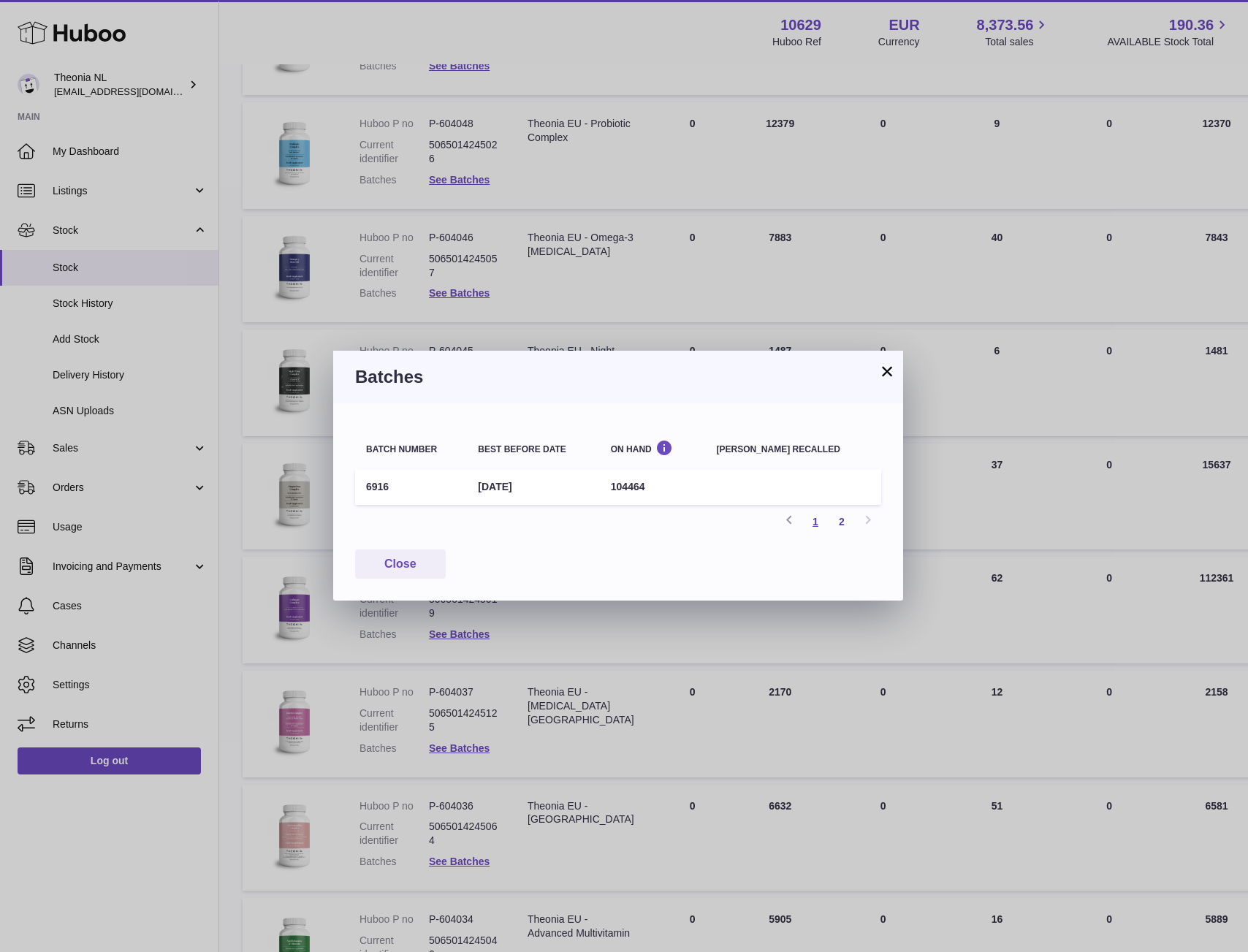
click at [814, 521] on link "1" at bounding box center [815, 521] width 26 height 26
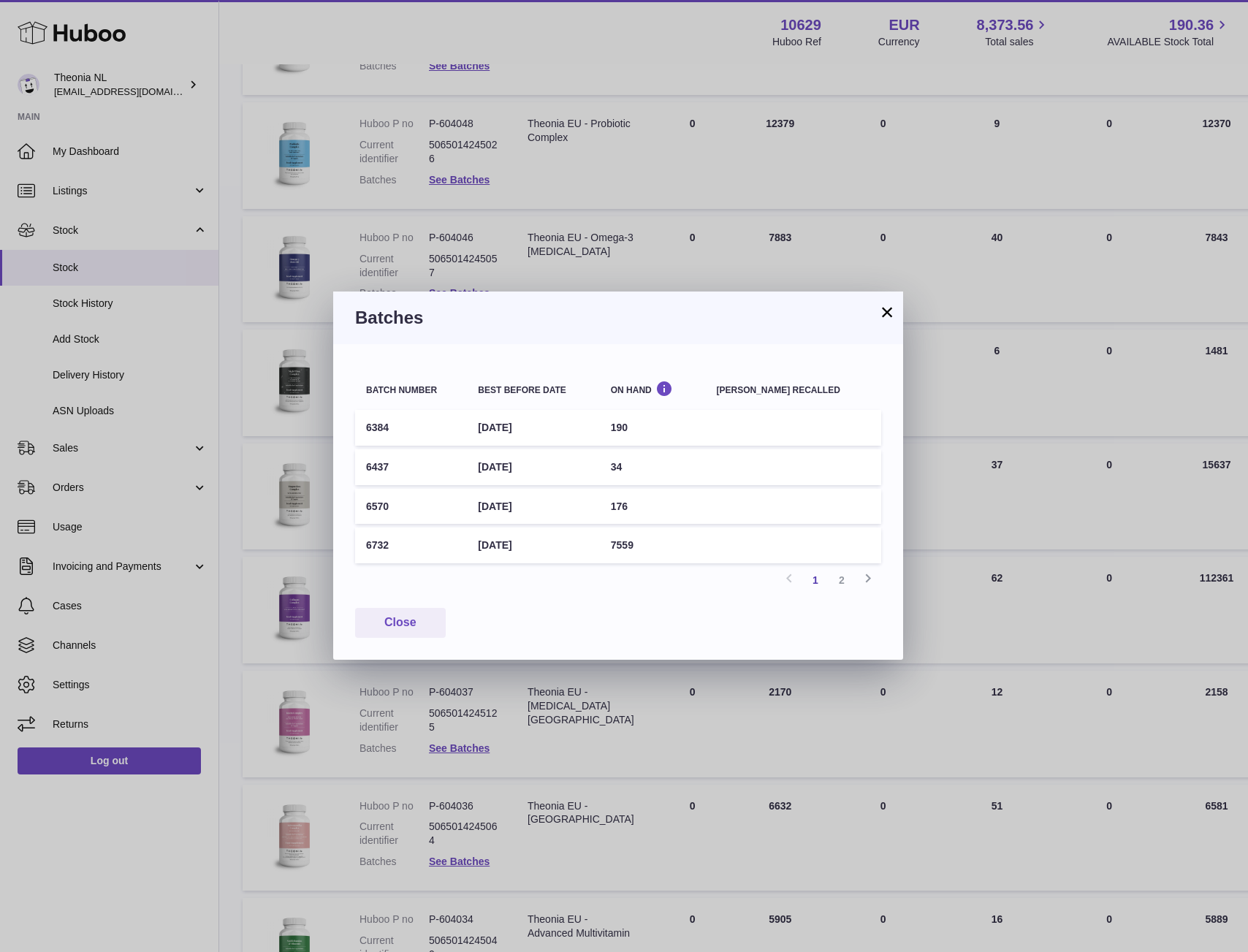
click at [378, 542] on td "6732" at bounding box center [410, 545] width 112 height 36
click at [378, 541] on td "6732" at bounding box center [410, 545] width 112 height 36
copy td "6732"
click at [888, 314] on button "×" at bounding box center [887, 311] width 18 height 18
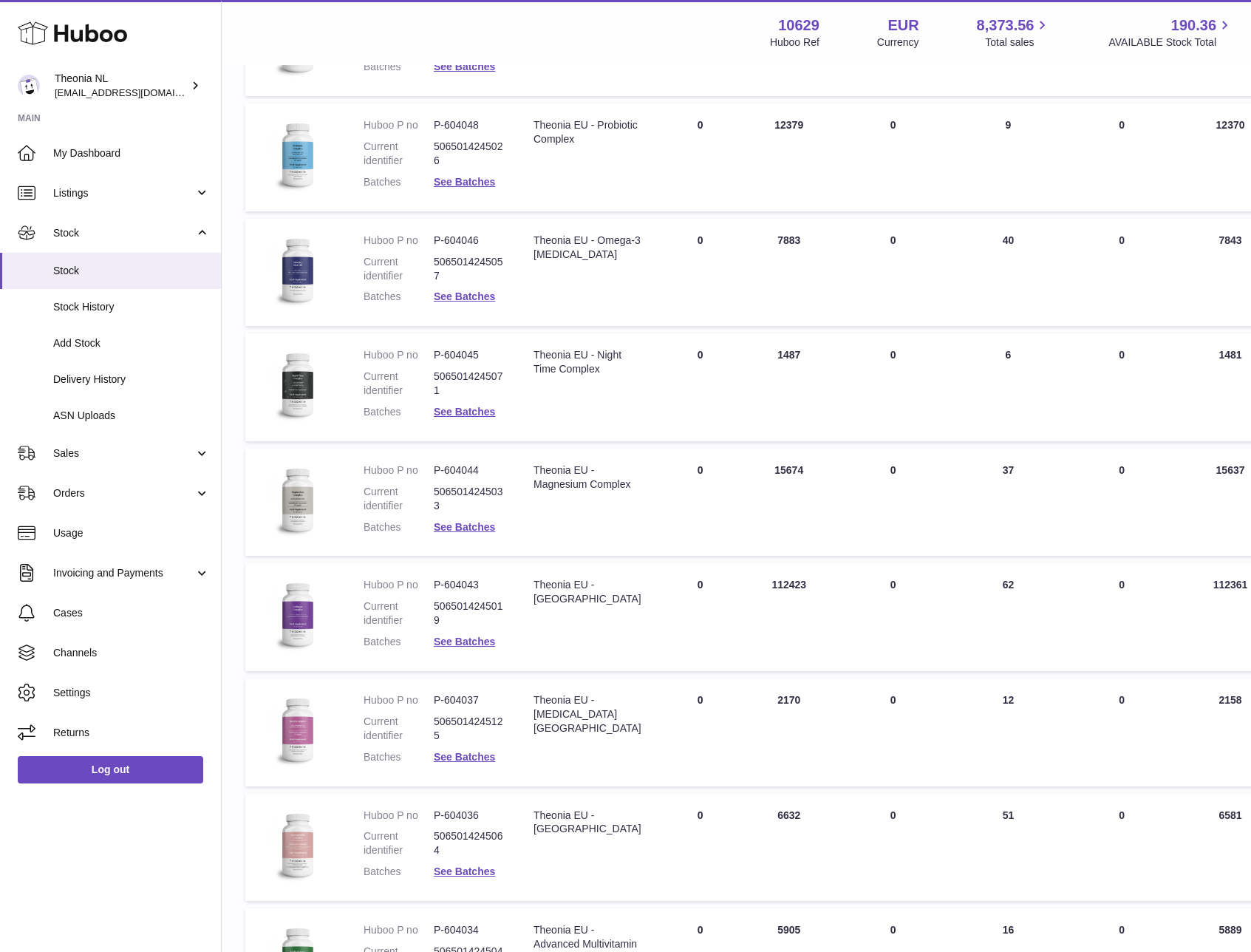
click at [467, 584] on dd "P-604043" at bounding box center [469, 584] width 70 height 14
copy dl "P-604043"
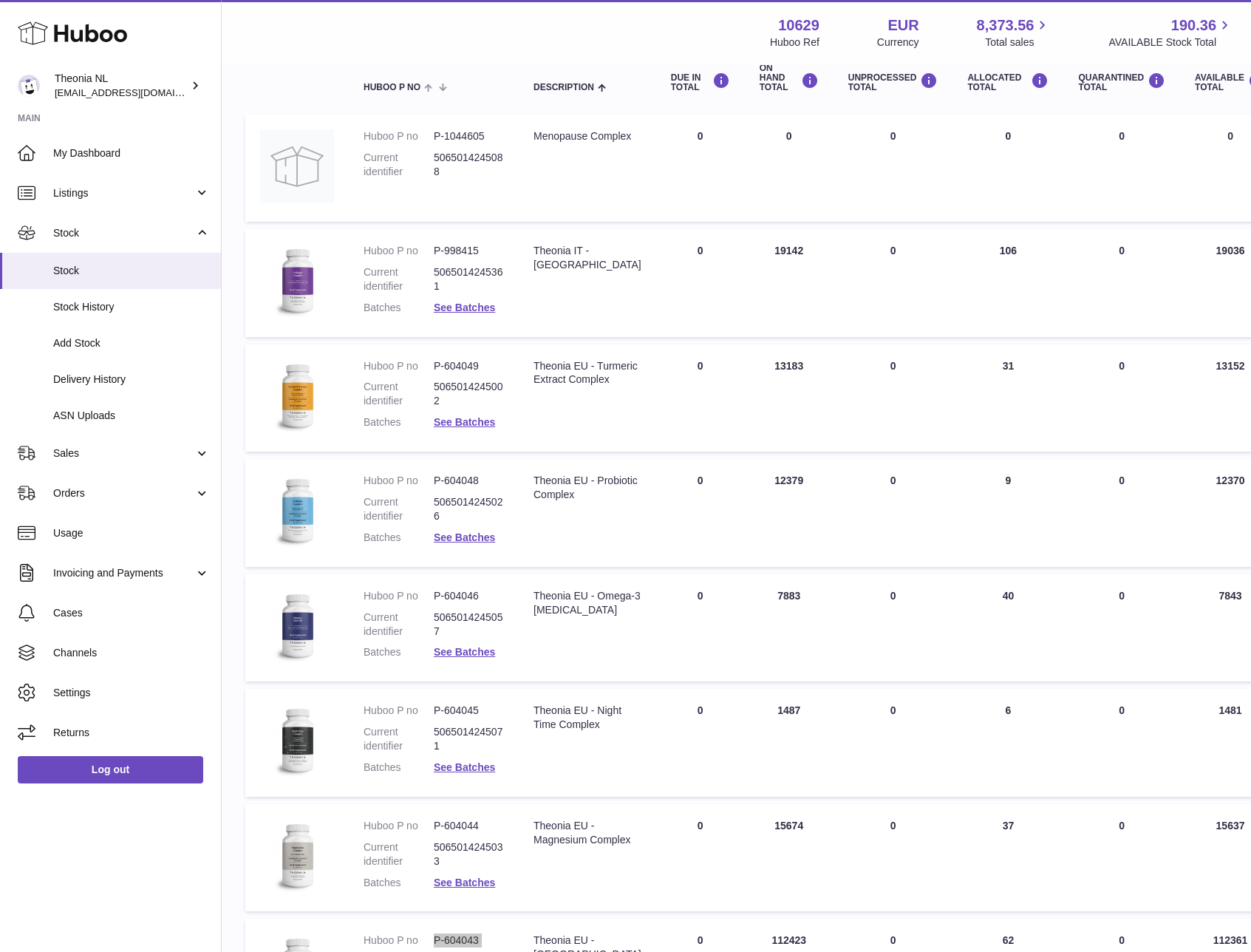
scroll to position [173, 0]
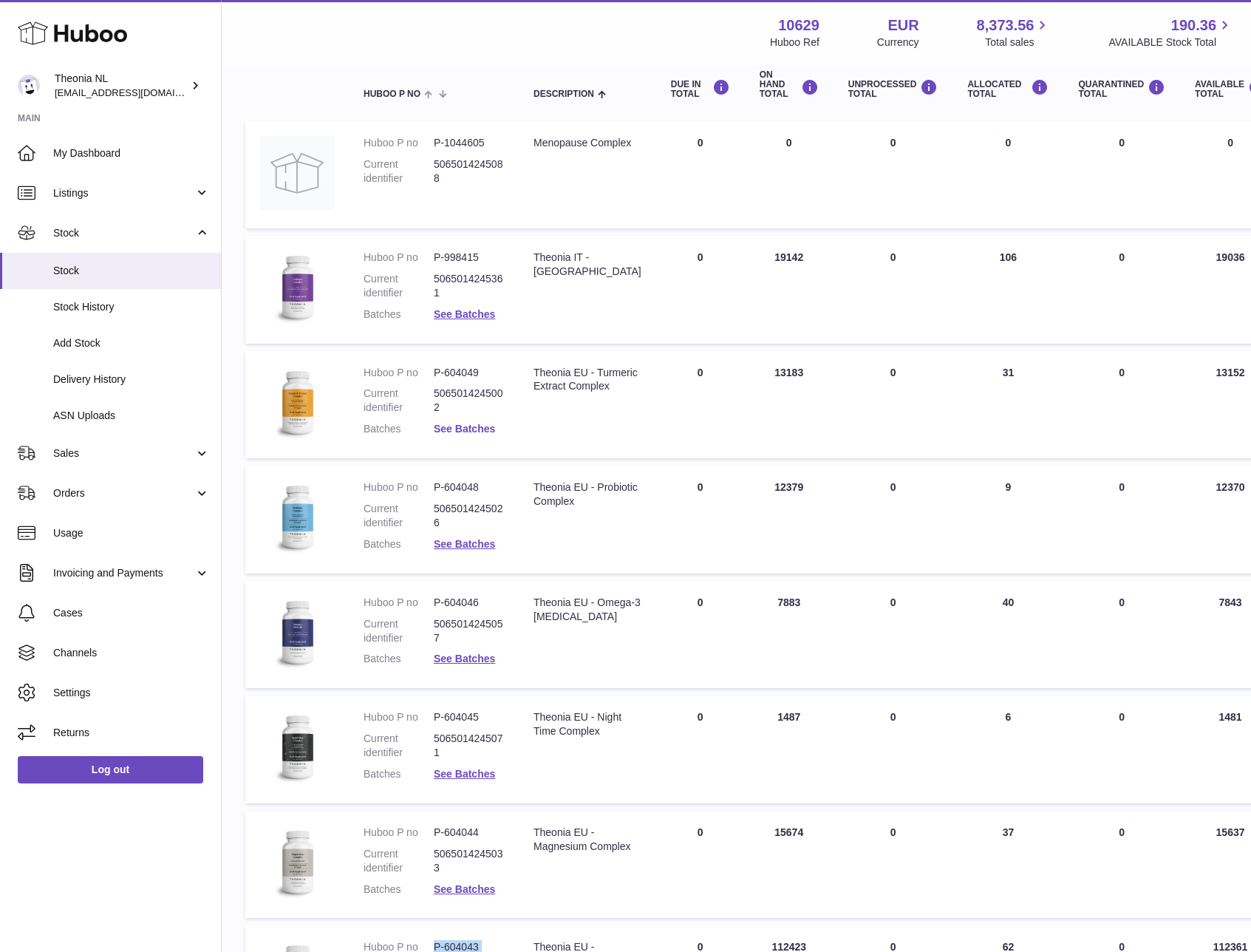
click at [464, 429] on link "See Batches" at bounding box center [465, 429] width 61 height 12
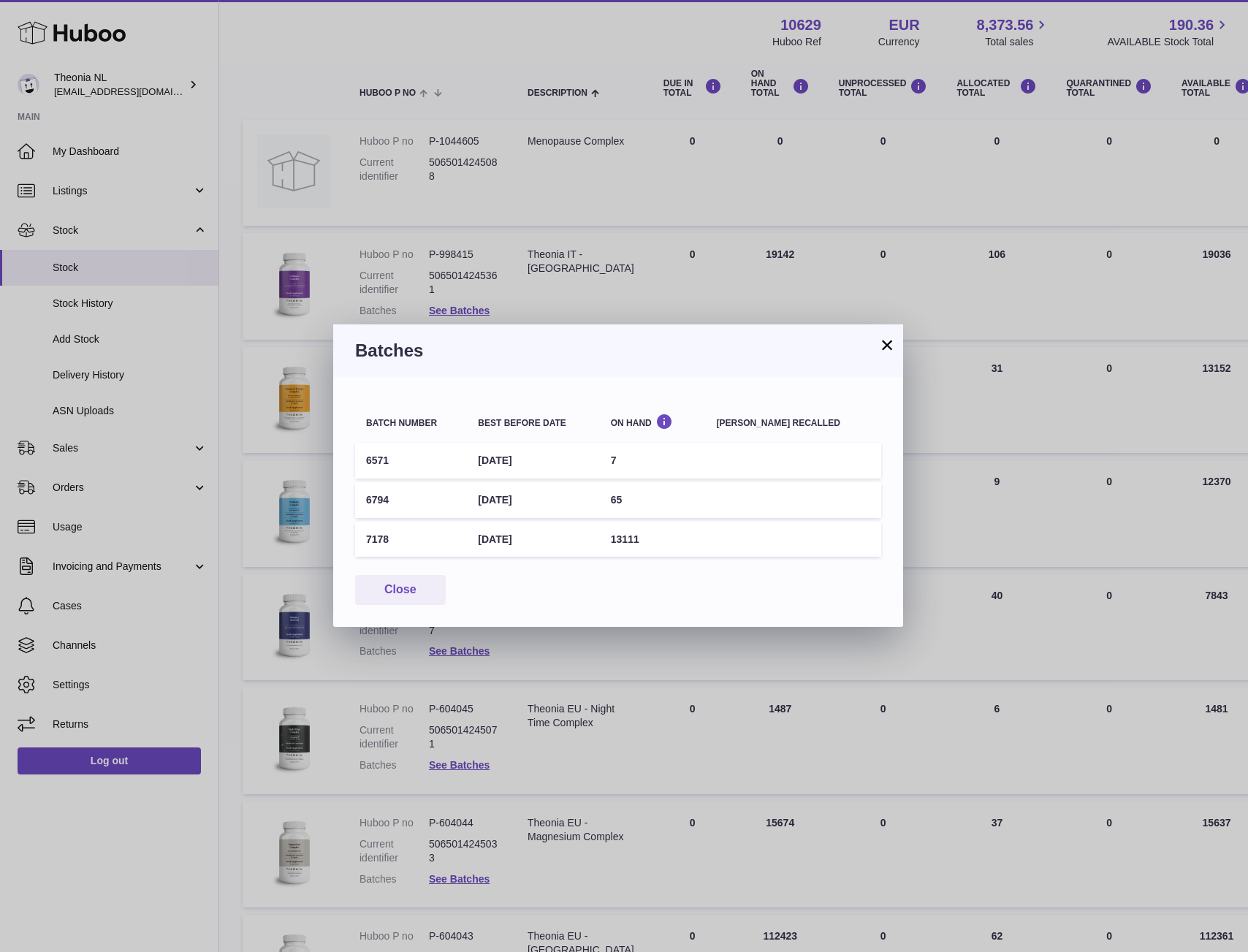
click at [378, 539] on td "7178" at bounding box center [410, 539] width 112 height 36
drag, startPoint x: 884, startPoint y: 344, endPoint x: 820, endPoint y: 356, distance: 65.1
click at [884, 344] on button "×" at bounding box center [887, 345] width 18 height 18
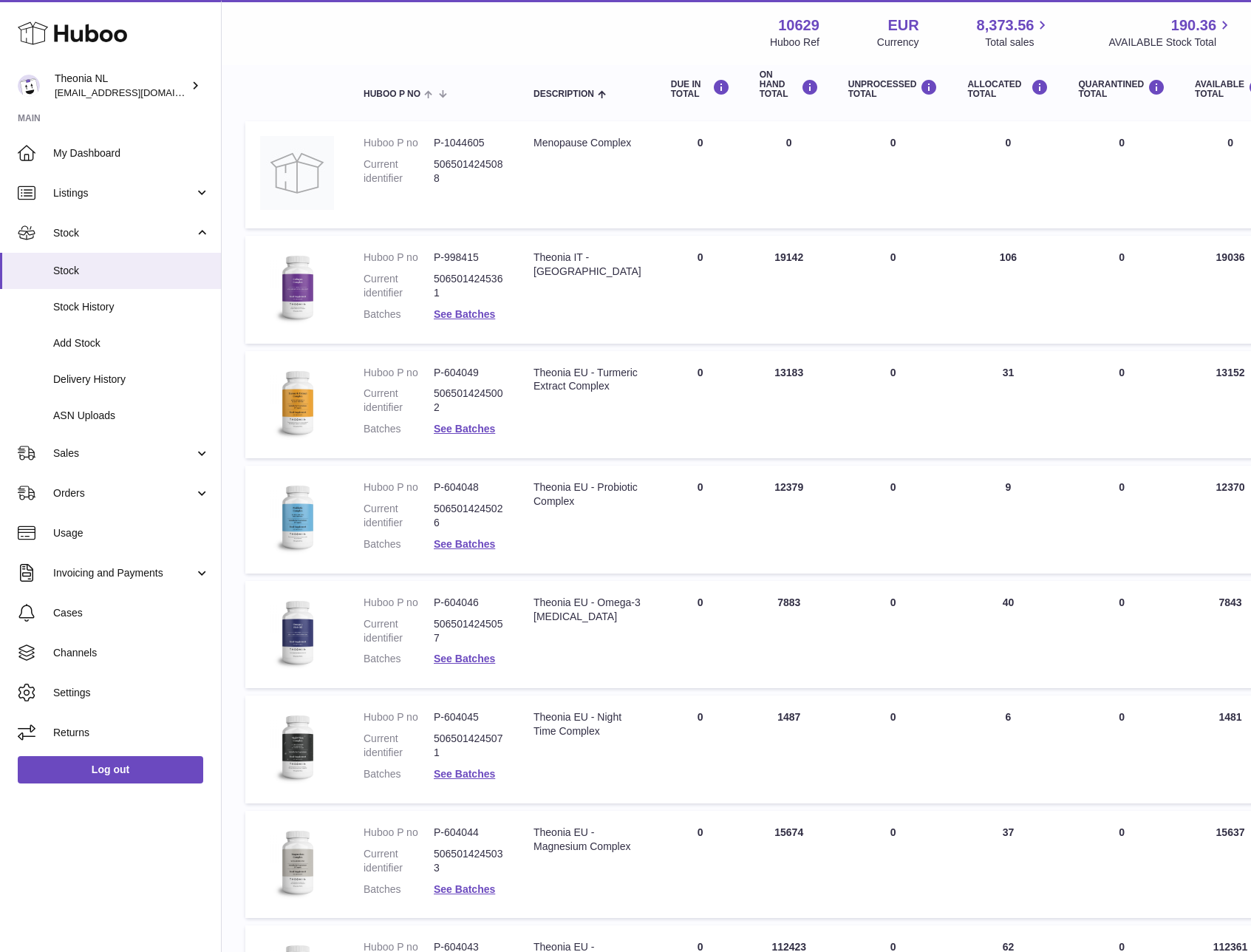
click at [461, 373] on dd "P-604049" at bounding box center [469, 372] width 70 height 14
